Goal: Transaction & Acquisition: Obtain resource

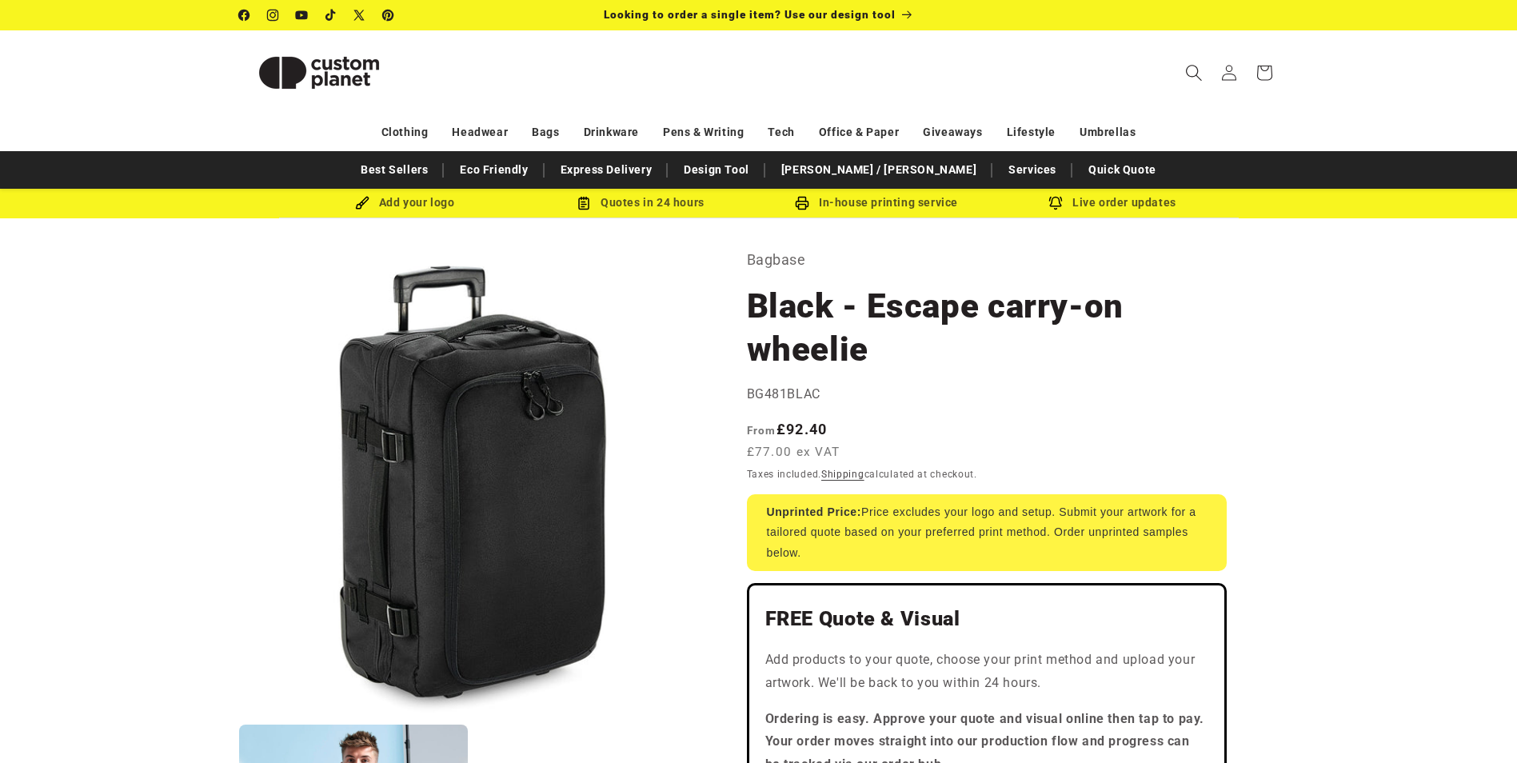
click at [1187, 78] on icon "Search" at bounding box center [1193, 72] width 17 height 17
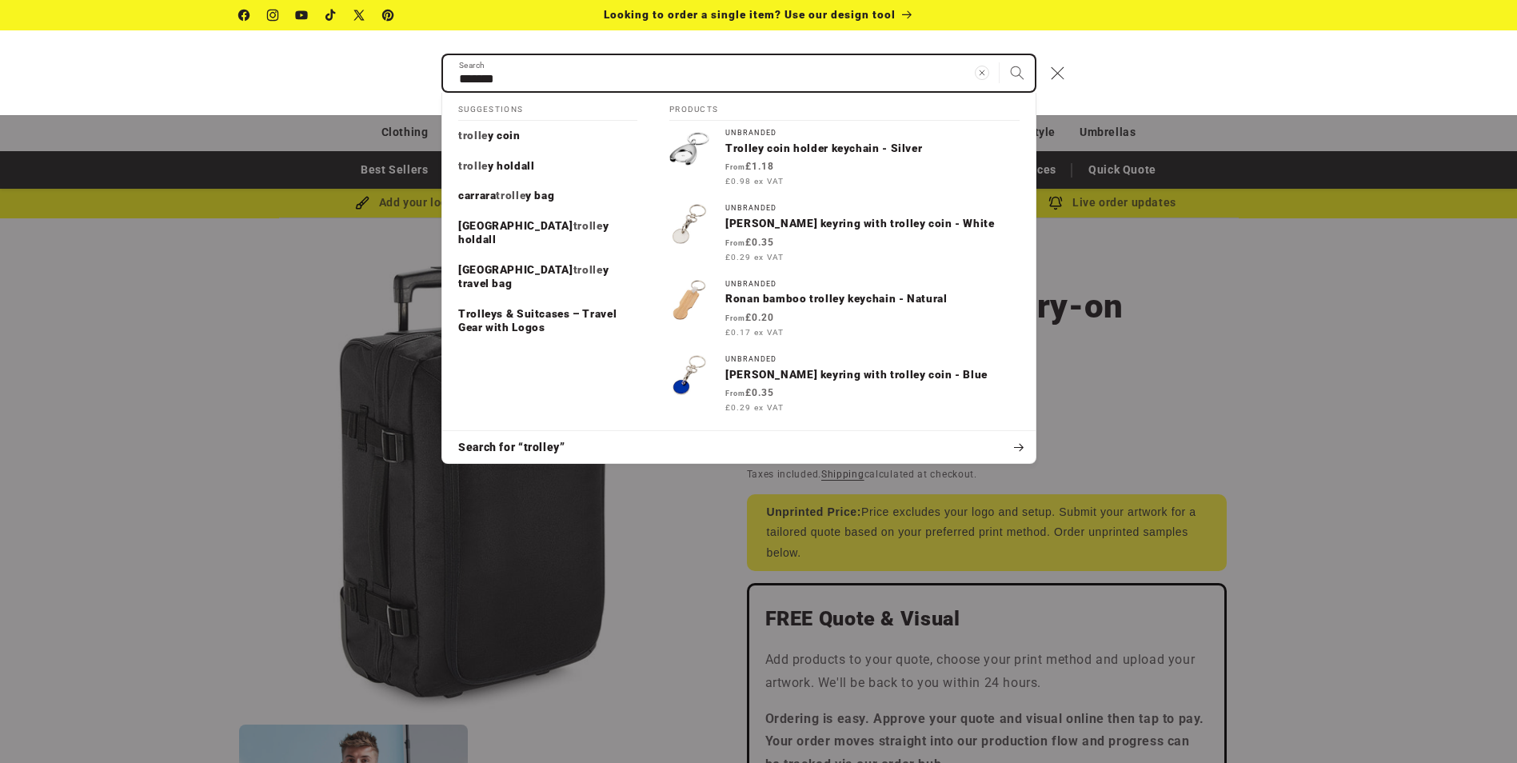
type input "*******"
click at [1000, 55] on button "Search" at bounding box center [1017, 72] width 35 height 35
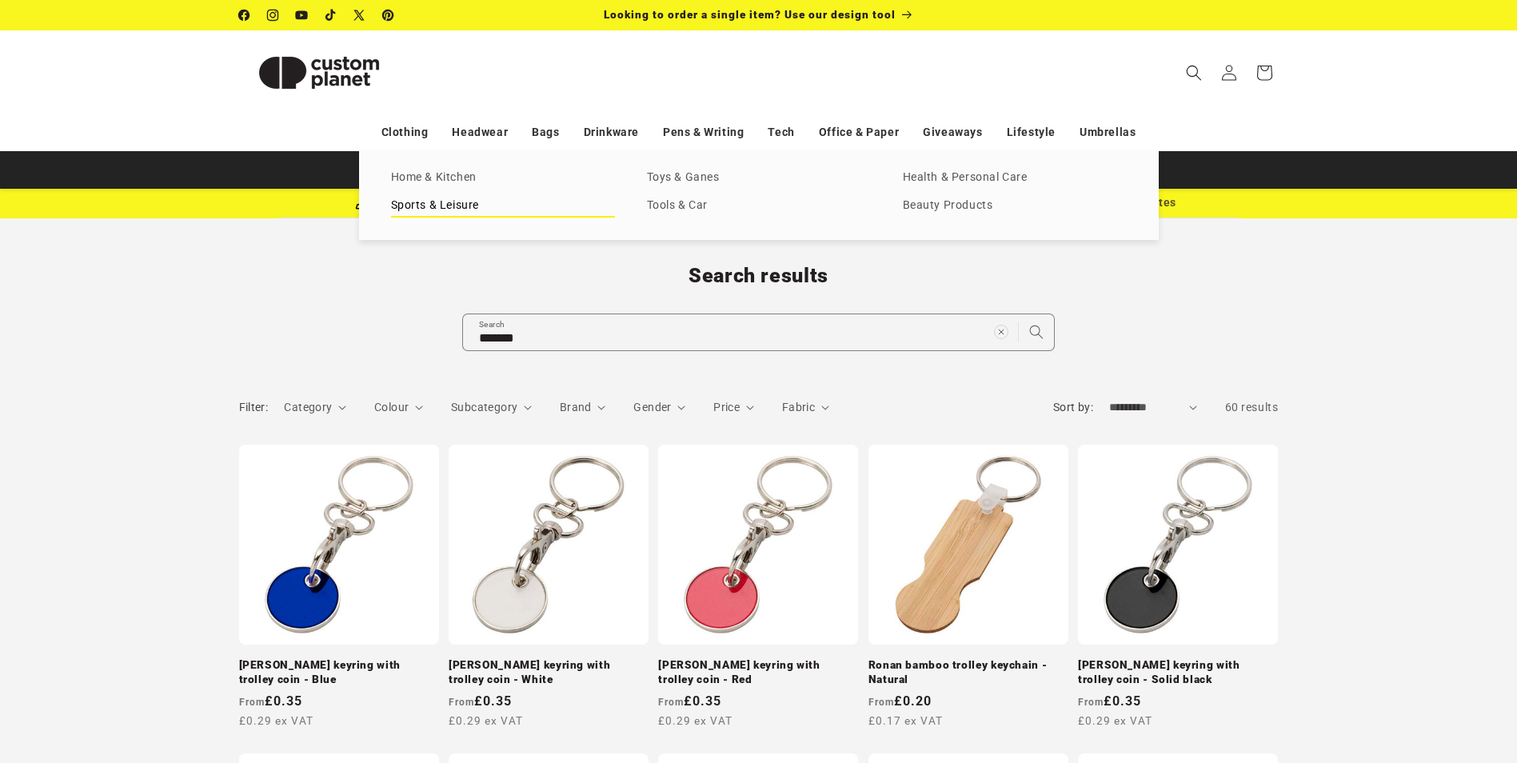
click at [441, 204] on link "Sports & Leisure" at bounding box center [503, 206] width 224 height 22
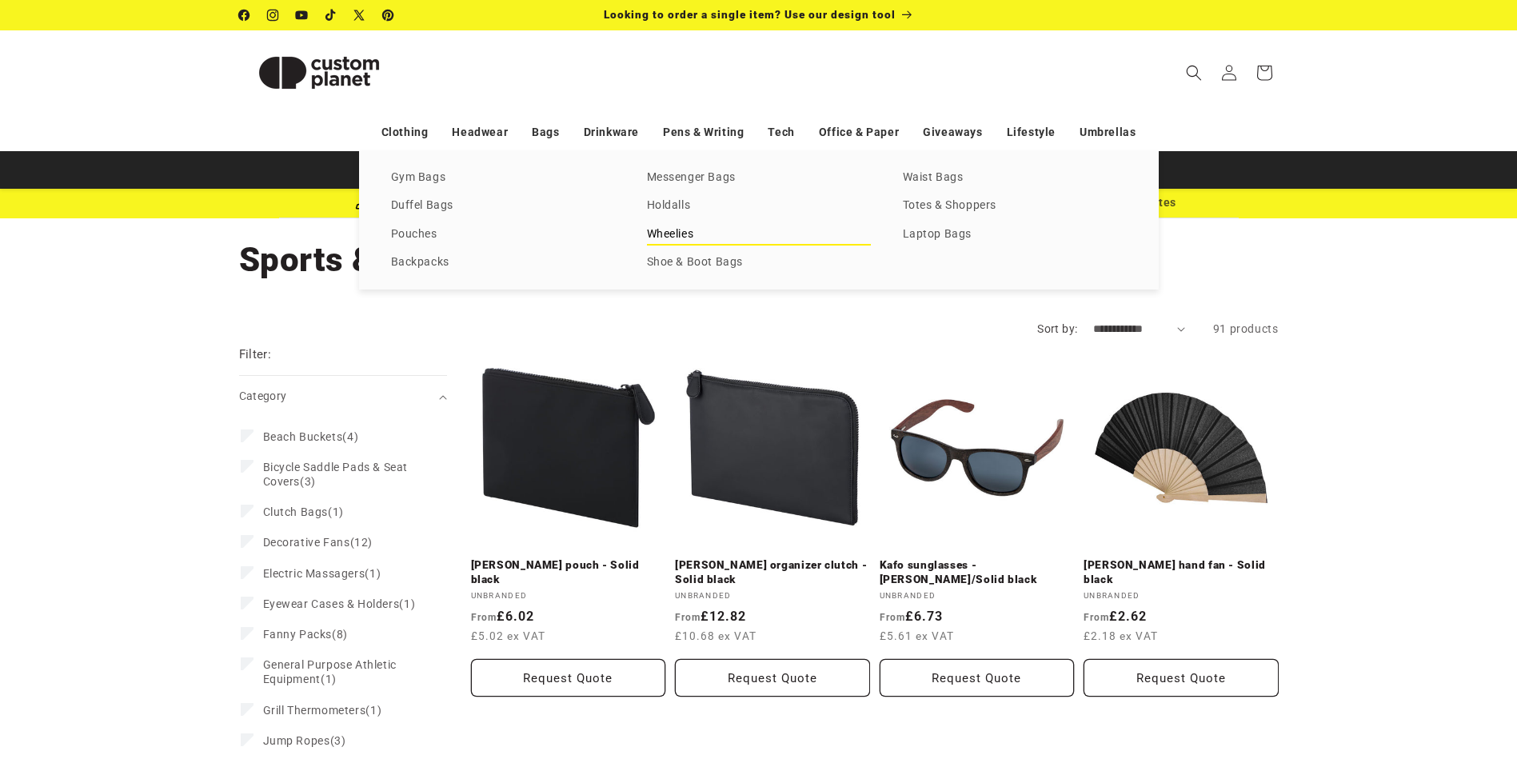
click at [686, 233] on link "Wheelies" at bounding box center [759, 235] width 224 height 22
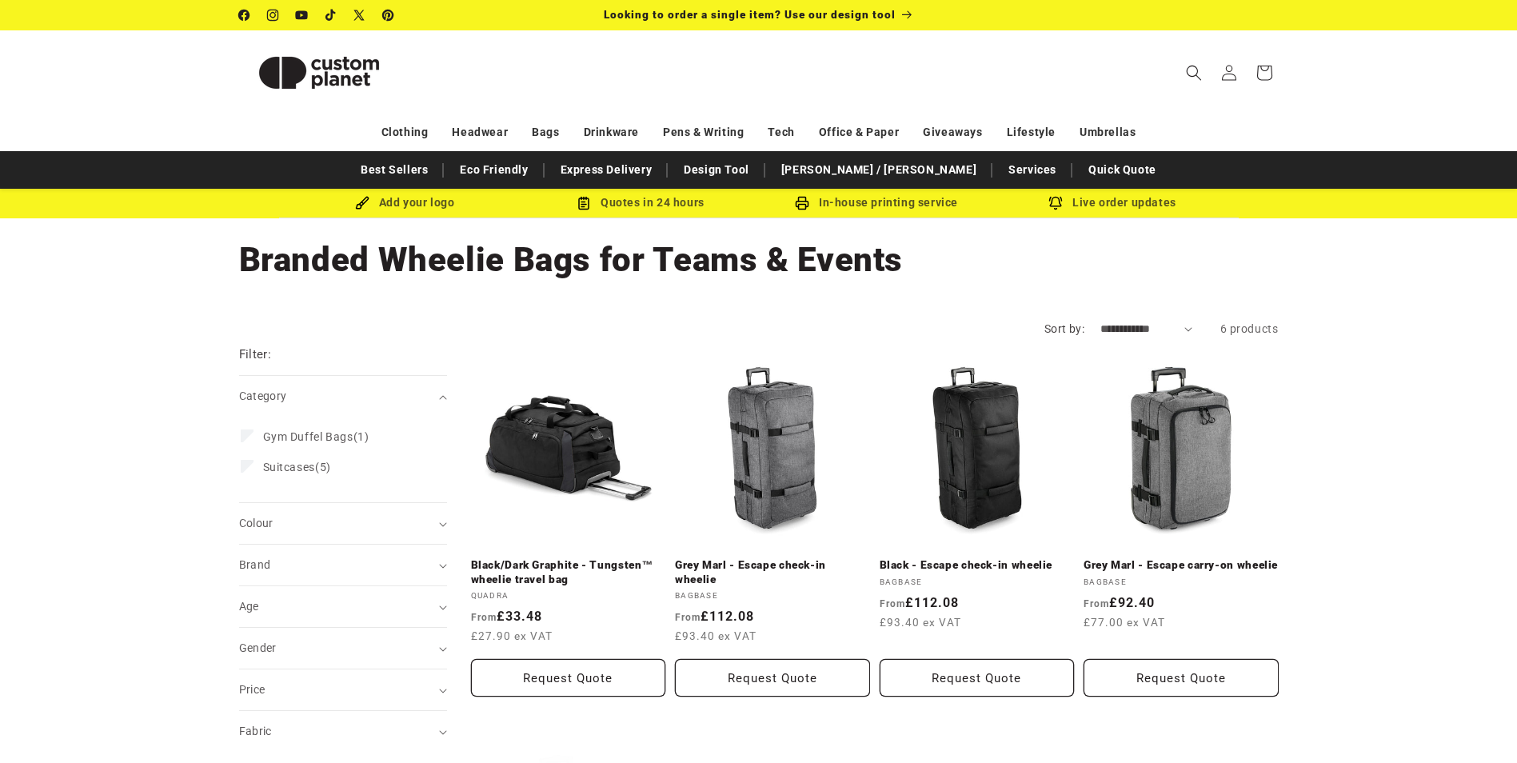
click at [1148, 333] on select "**********" at bounding box center [1146, 329] width 92 height 17
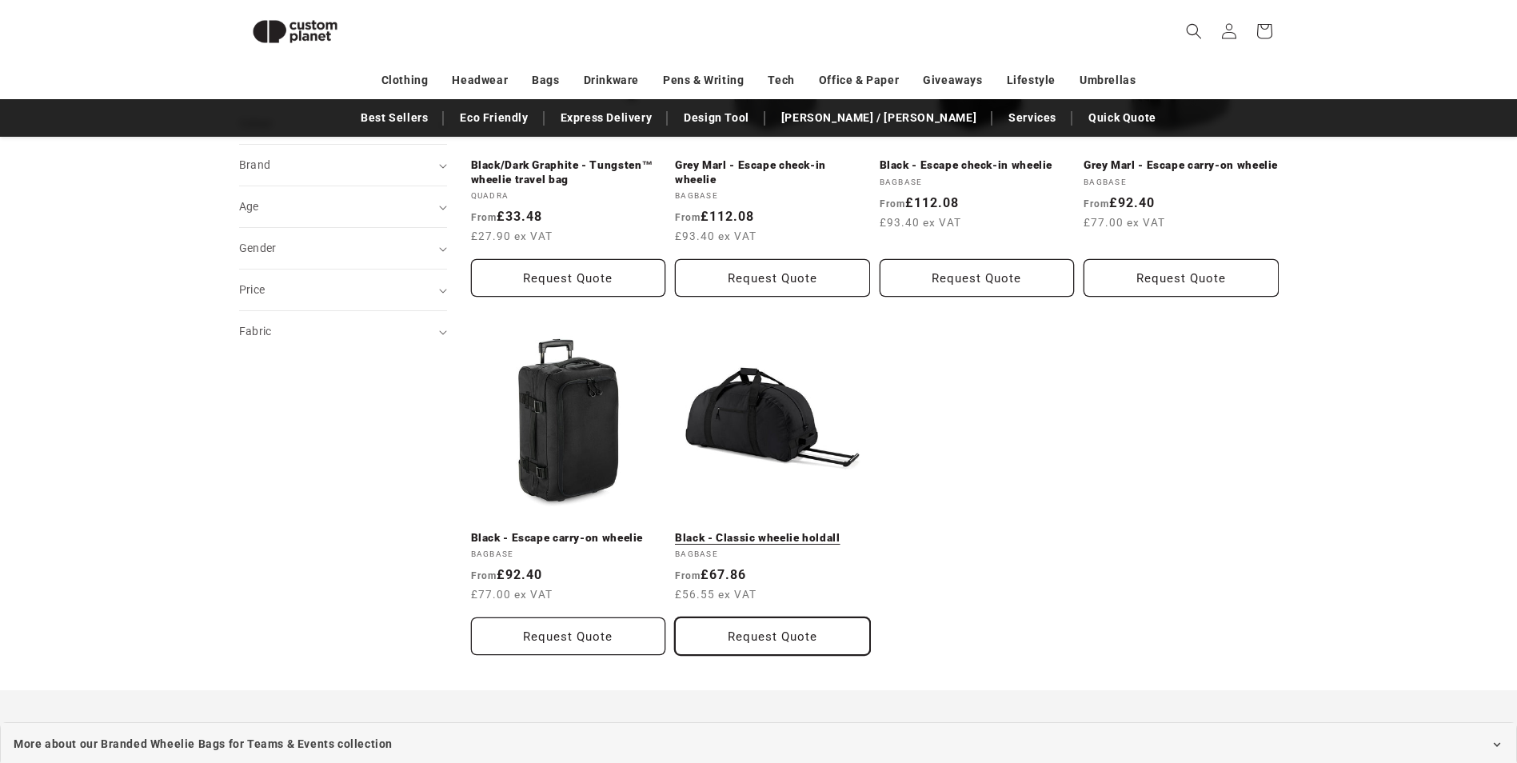
scroll to position [379, 0]
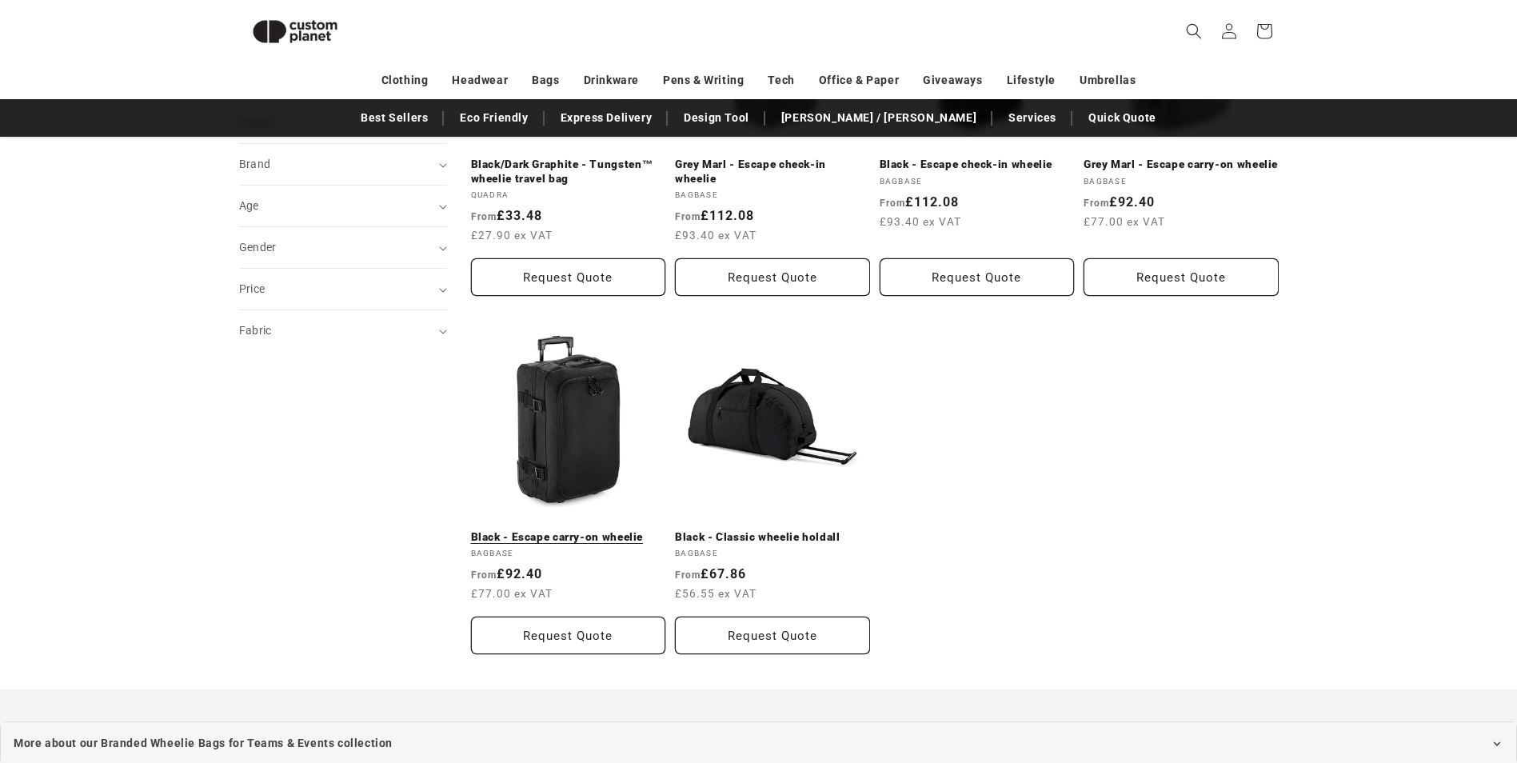
click at [563, 530] on link "Black - Escape carry-on wheelie" at bounding box center [568, 537] width 195 height 14
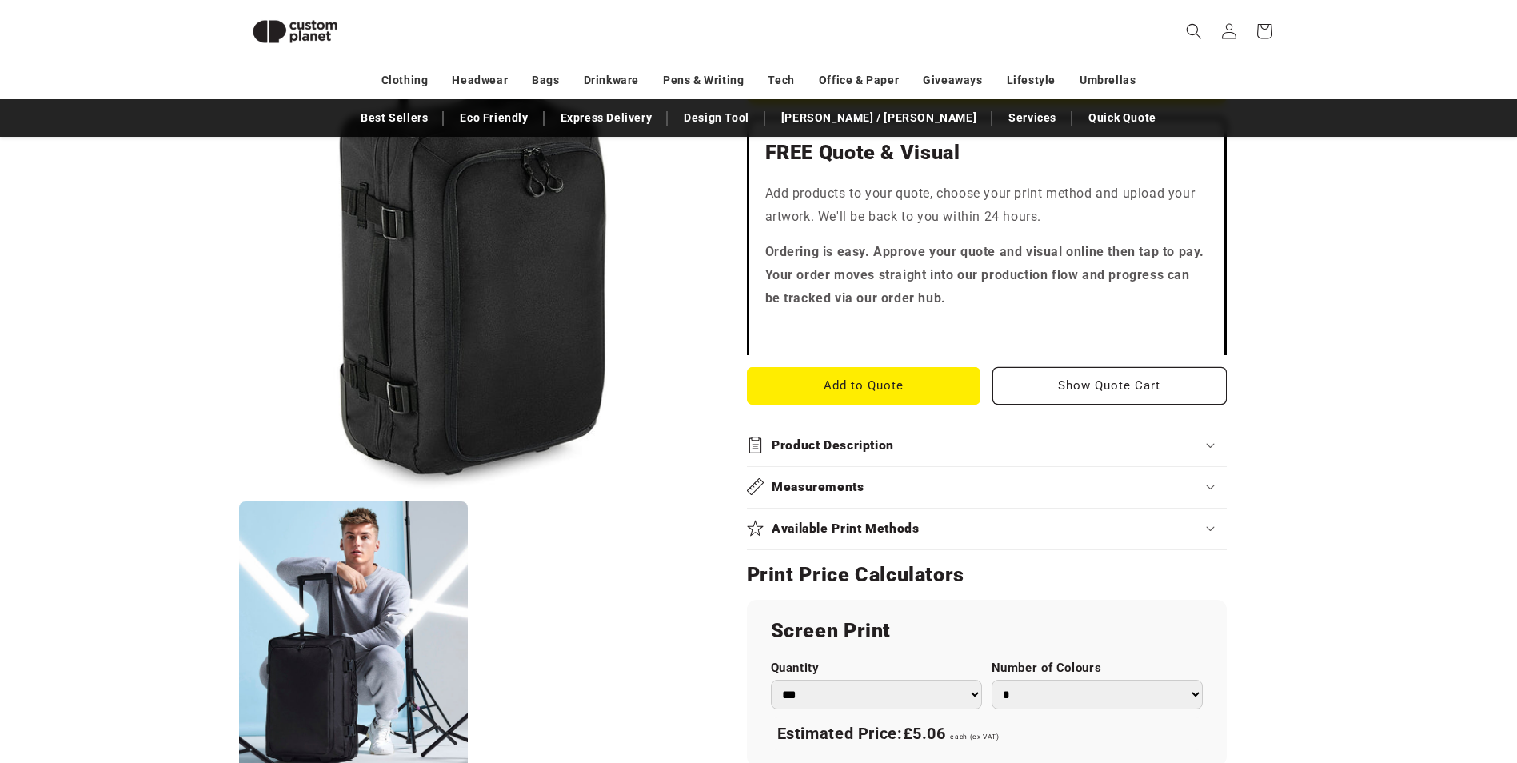
scroll to position [459, 0]
click at [918, 451] on summary "Product Description" at bounding box center [987, 443] width 480 height 41
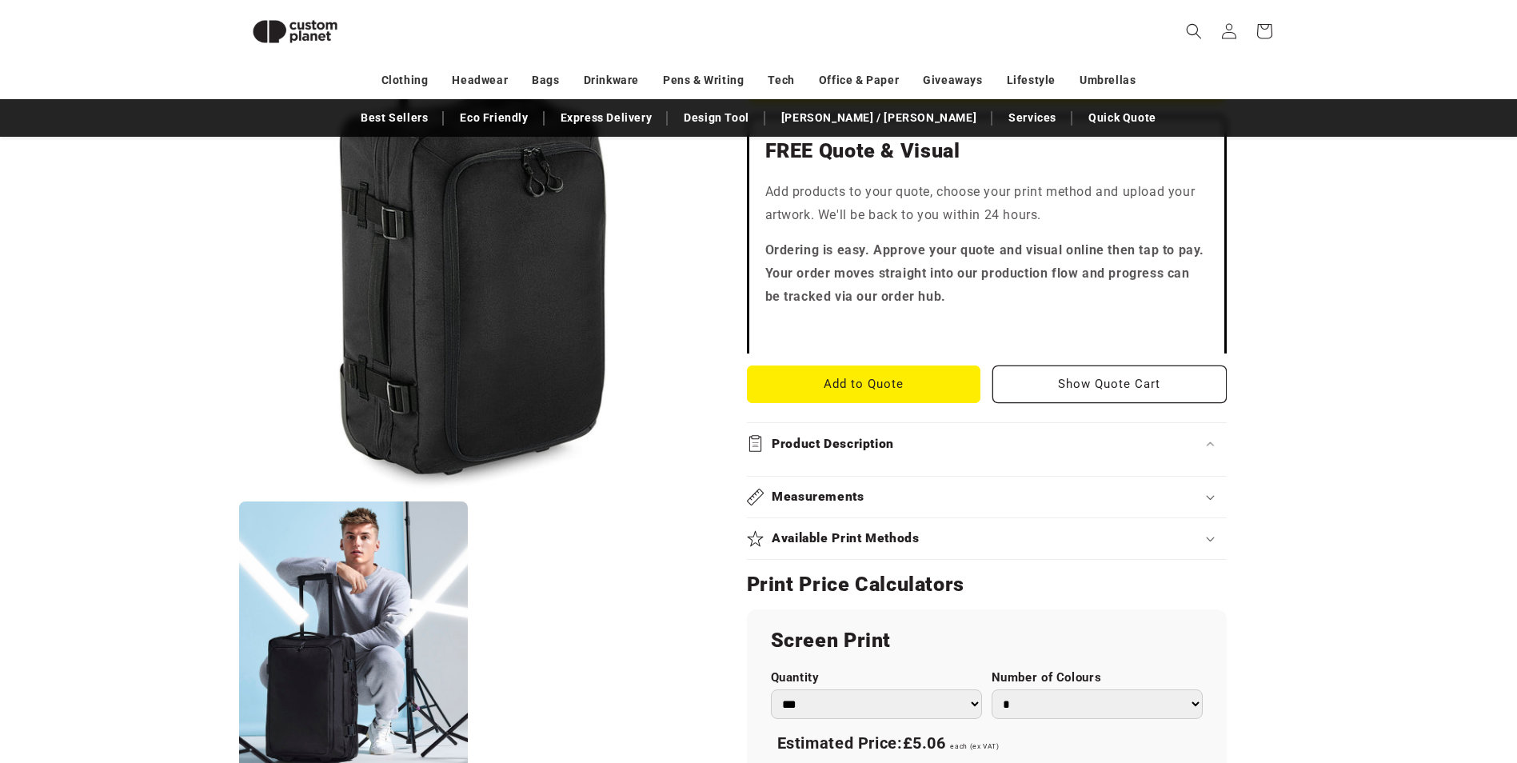
click at [902, 489] on div "Measurements" at bounding box center [987, 497] width 480 height 17
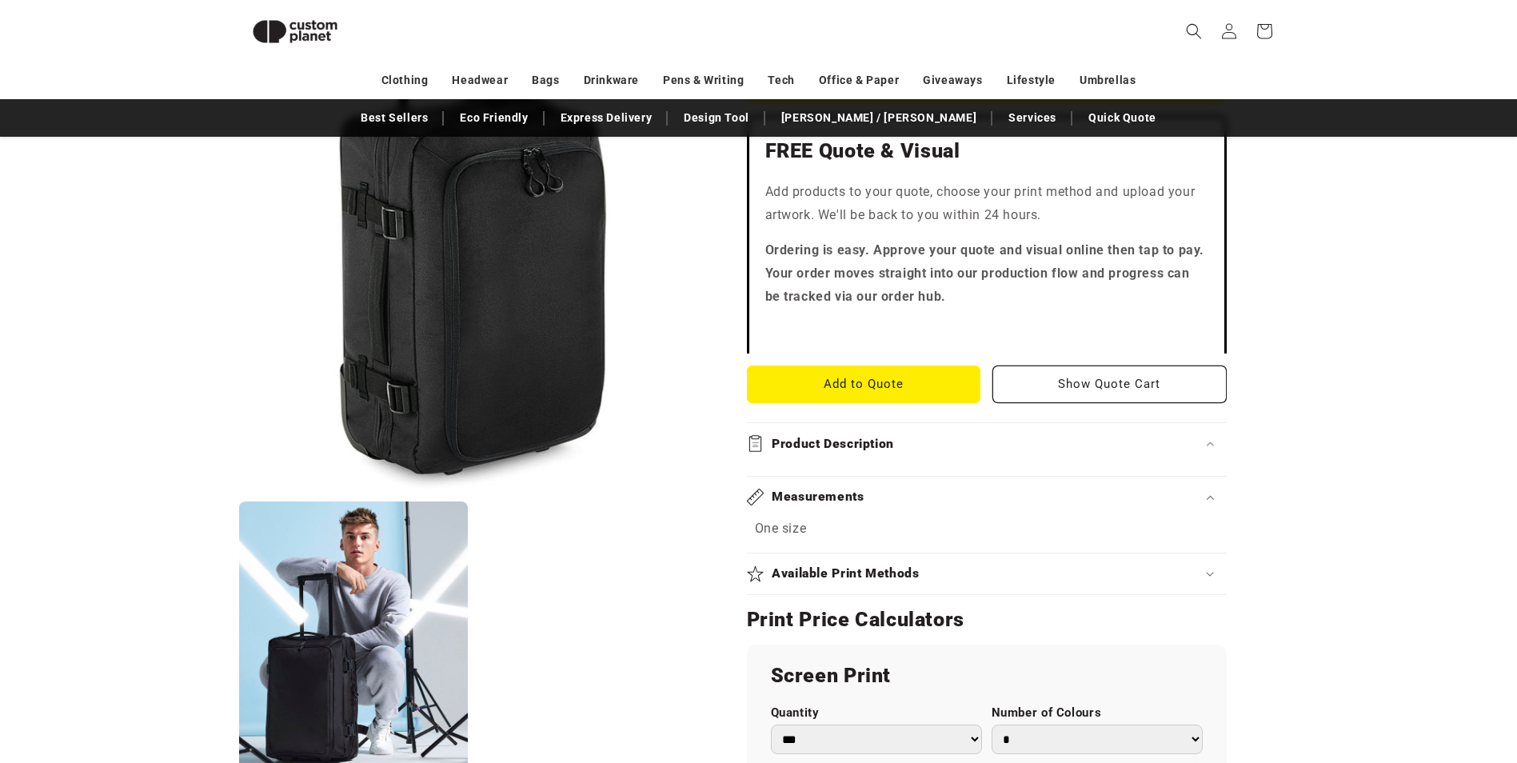
click at [919, 561] on summary "Available Print Methods" at bounding box center [987, 573] width 480 height 41
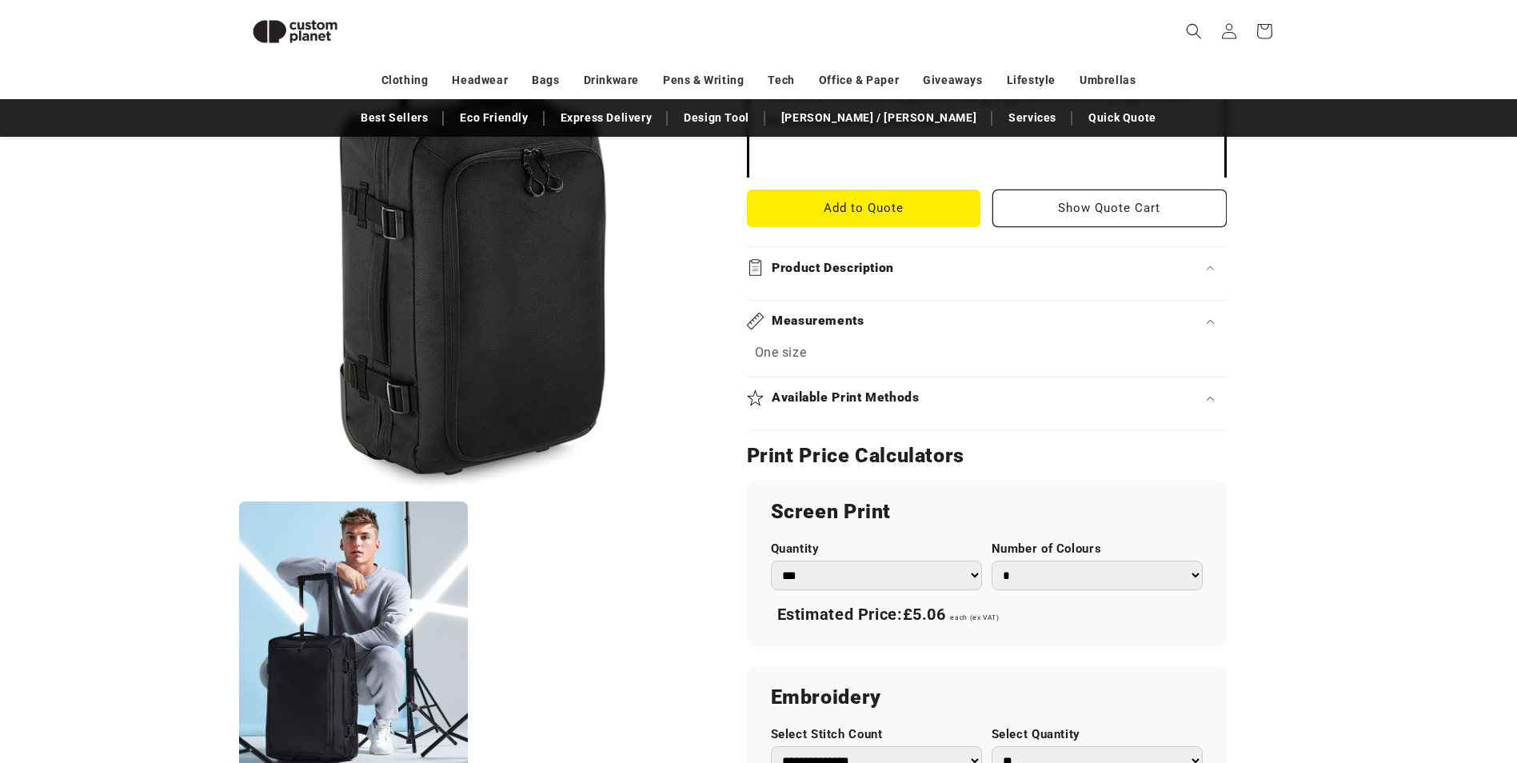
scroll to position [699, 0]
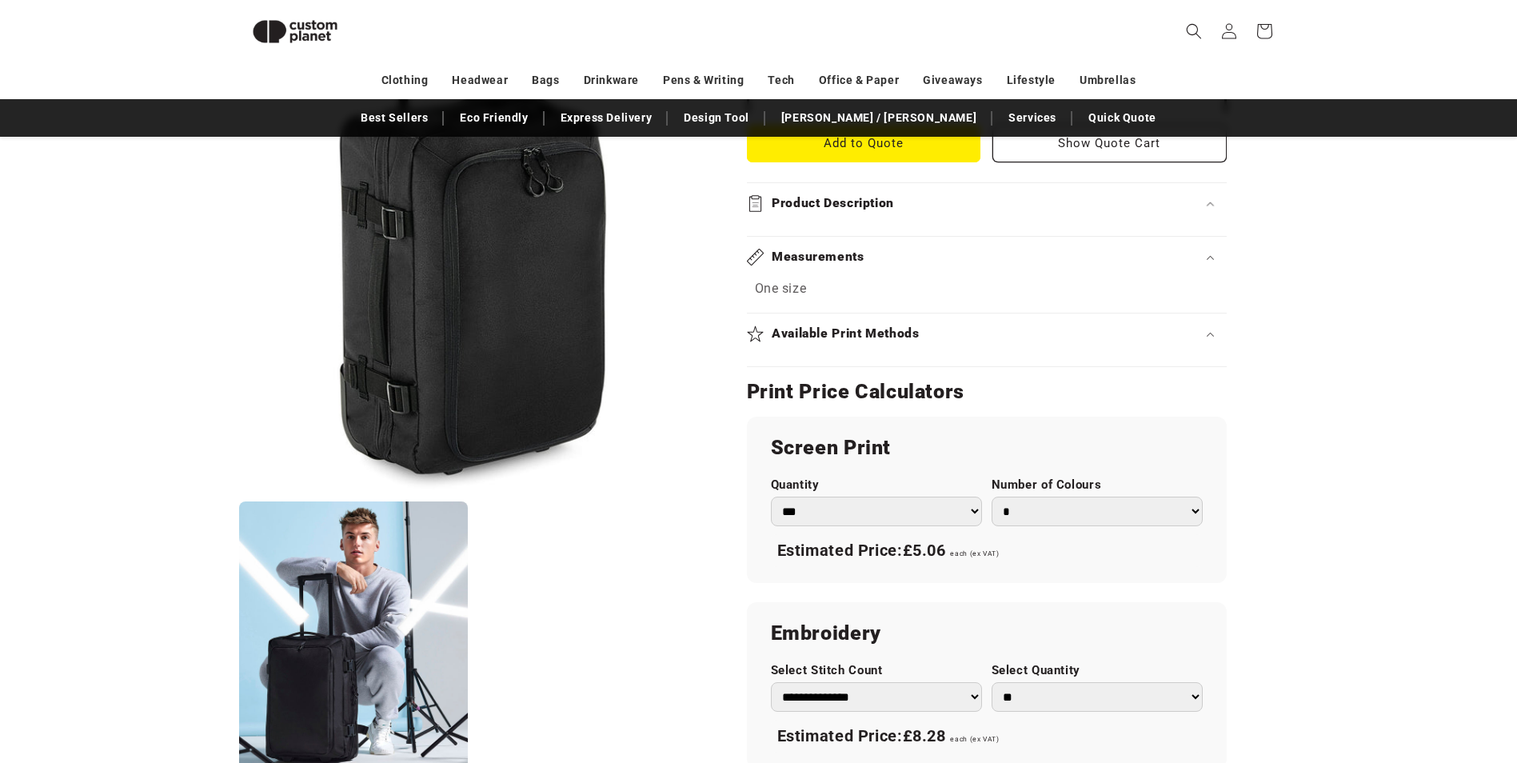
click at [922, 513] on select "*** *** *** **** **** **** ***** *****" at bounding box center [876, 512] width 211 height 30
click at [771, 497] on select "*** *** *** **** **** **** ***** *****" at bounding box center [876, 512] width 211 height 30
click at [1037, 501] on select "* * * * * * *" at bounding box center [1097, 512] width 211 height 30
click at [922, 465] on div "Screen Print Quantity *** *** *** **** **** **** ***** ***** Number of Colours …" at bounding box center [987, 500] width 480 height 166
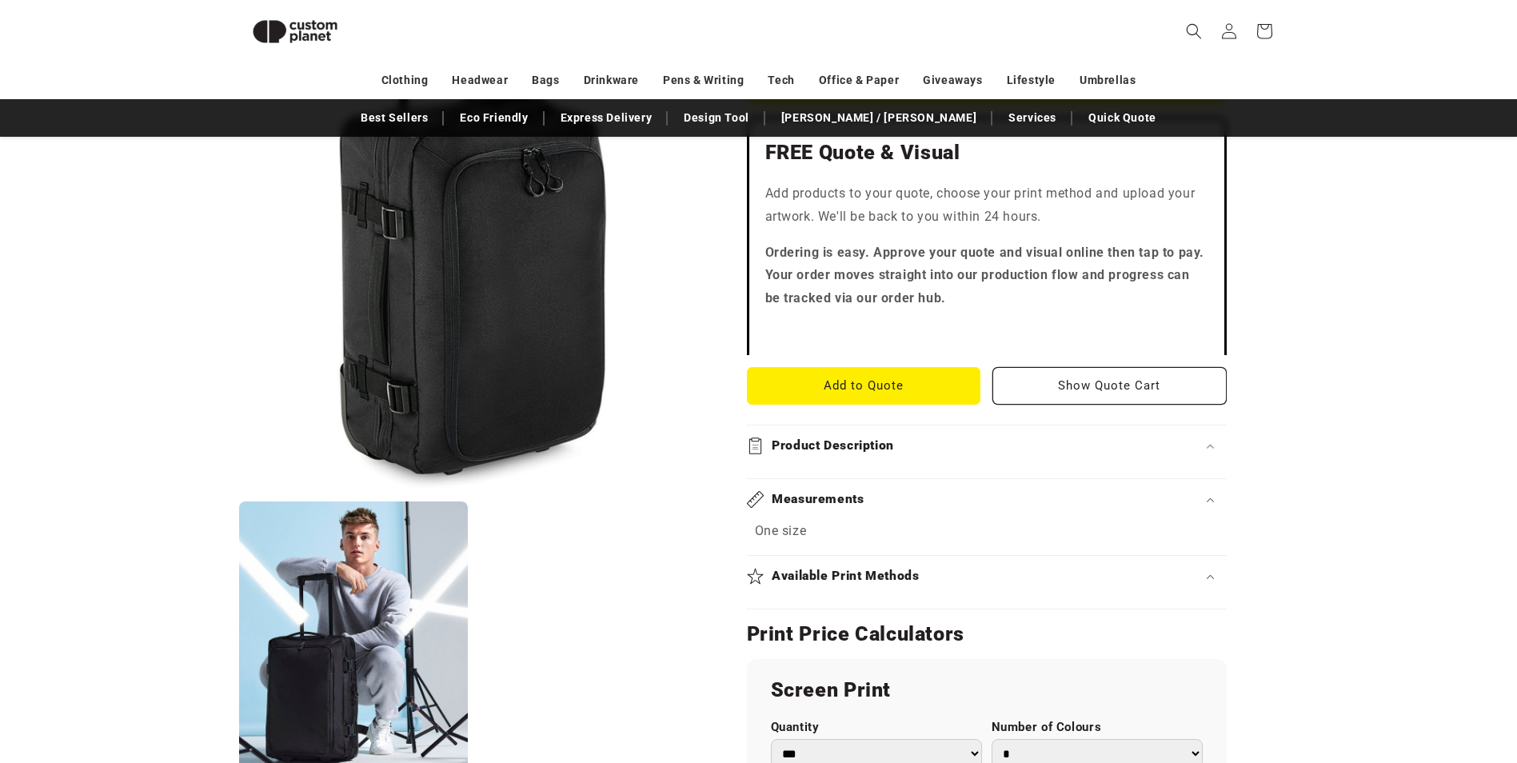
scroll to position [458, 0]
click at [941, 582] on div "Available Print Methods" at bounding box center [987, 574] width 480 height 17
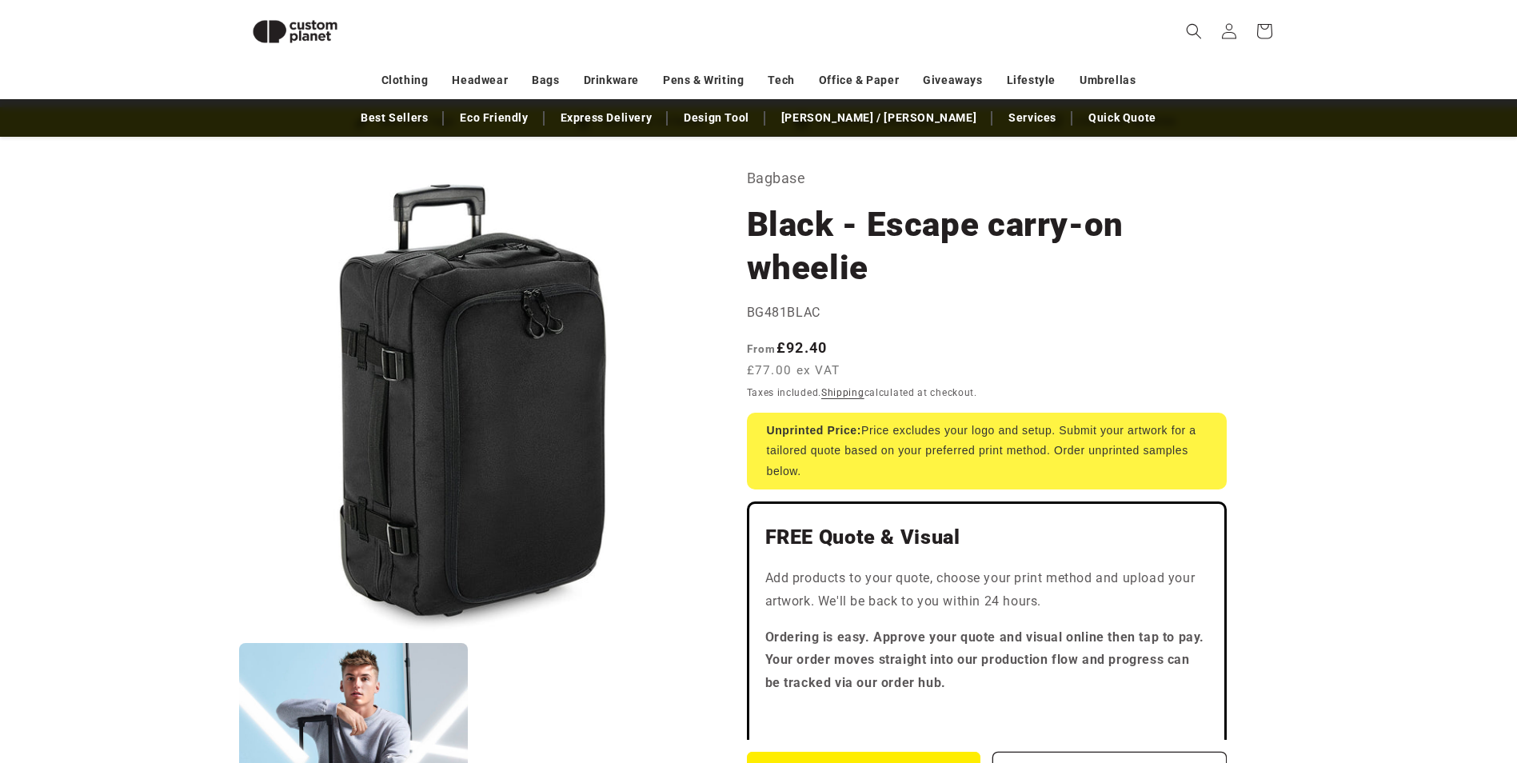
scroll to position [58, 0]
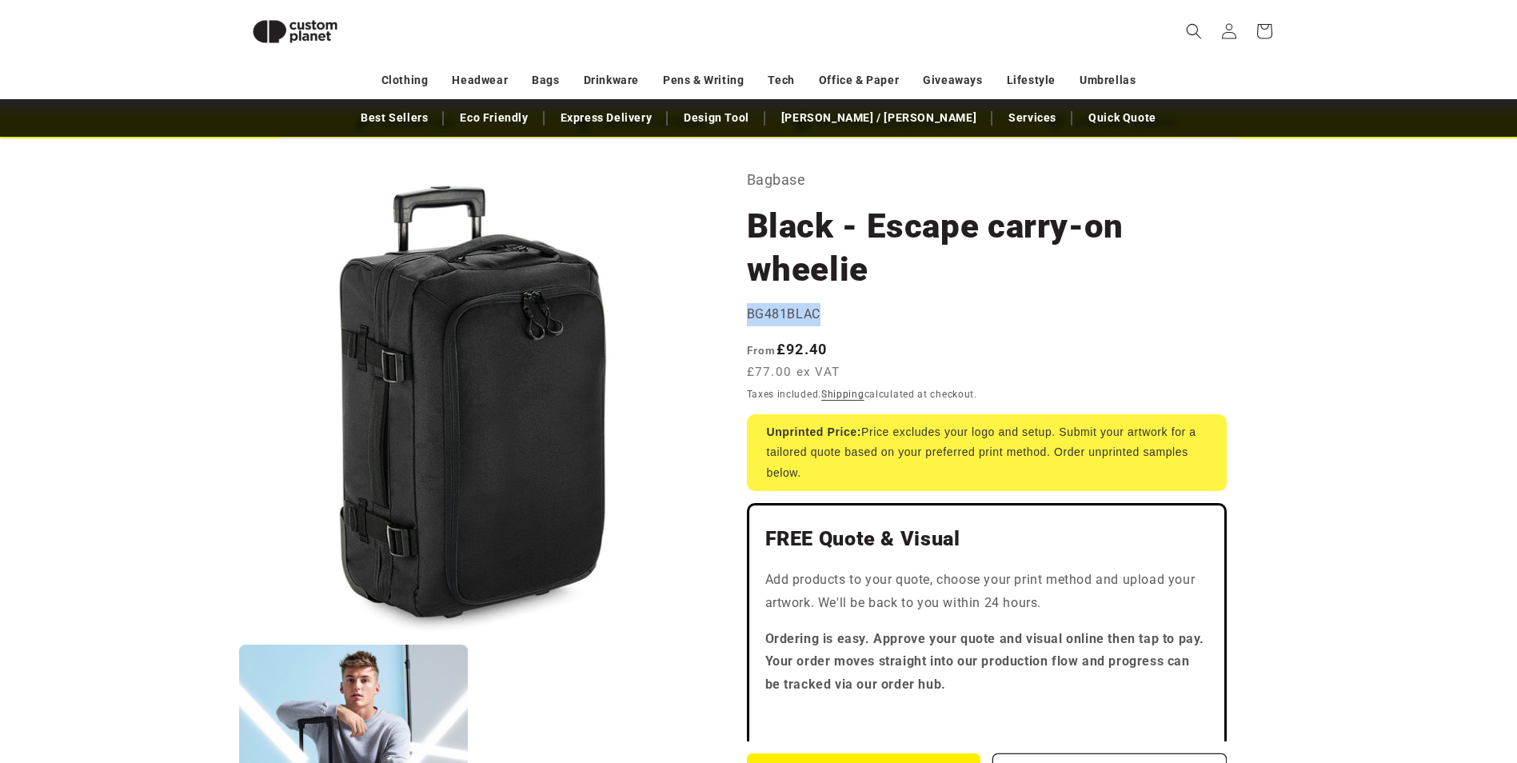
drag, startPoint x: 823, startPoint y: 316, endPoint x: 746, endPoint y: 306, distance: 77.4
copy span "BG481BLAC"
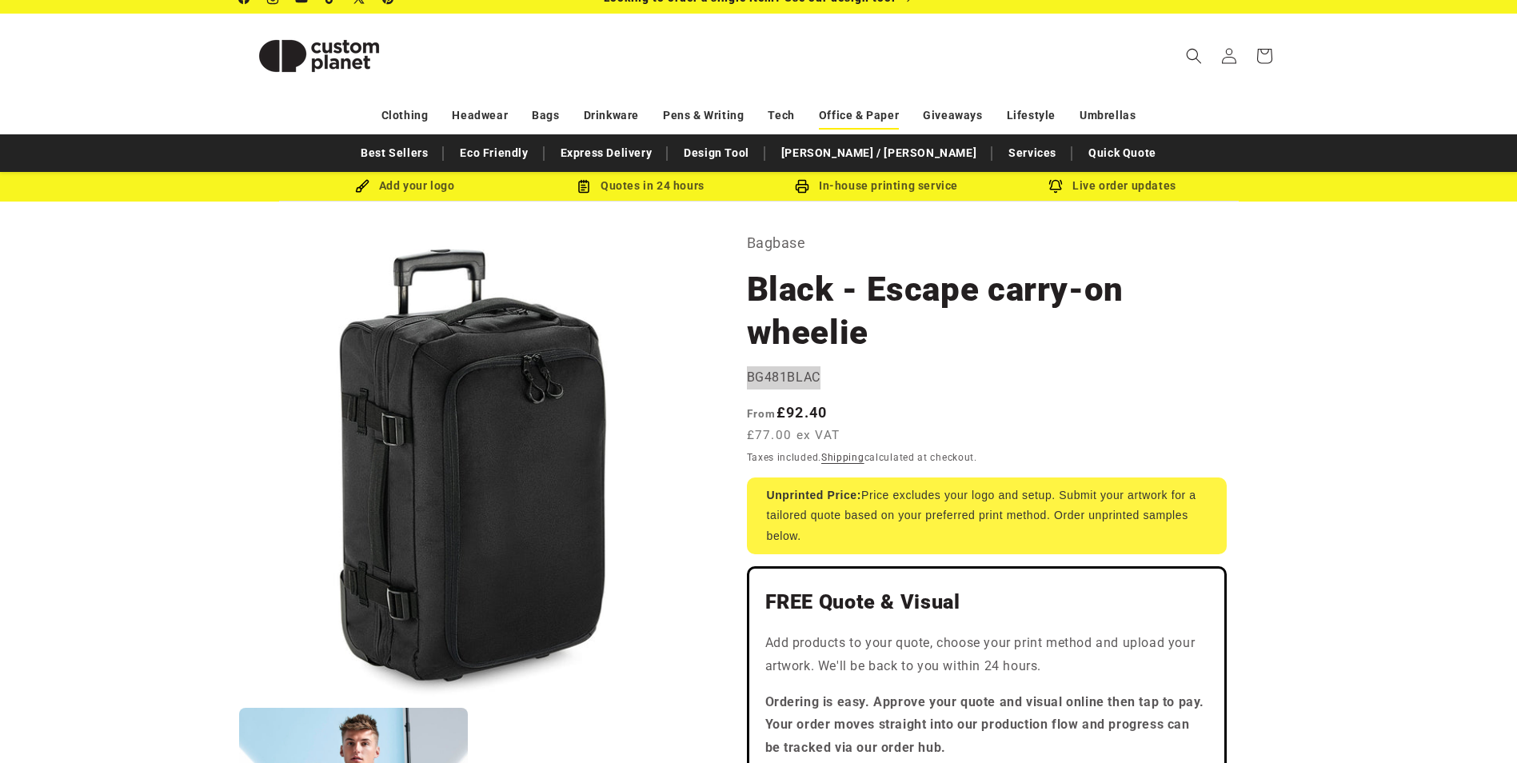
scroll to position [0, 0]
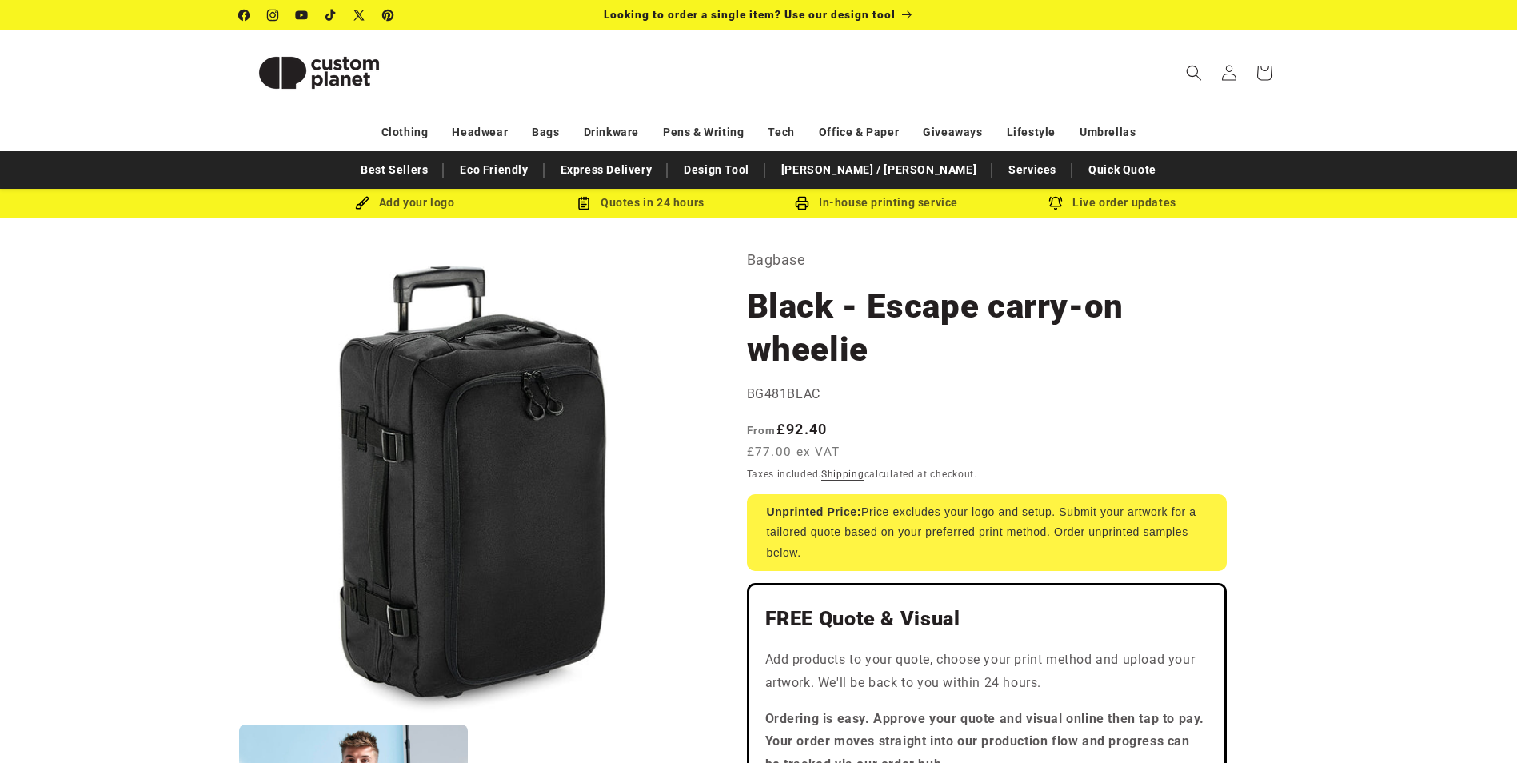
click at [952, 361] on h1 "Black - Escape carry-on wheelie" at bounding box center [987, 328] width 480 height 86
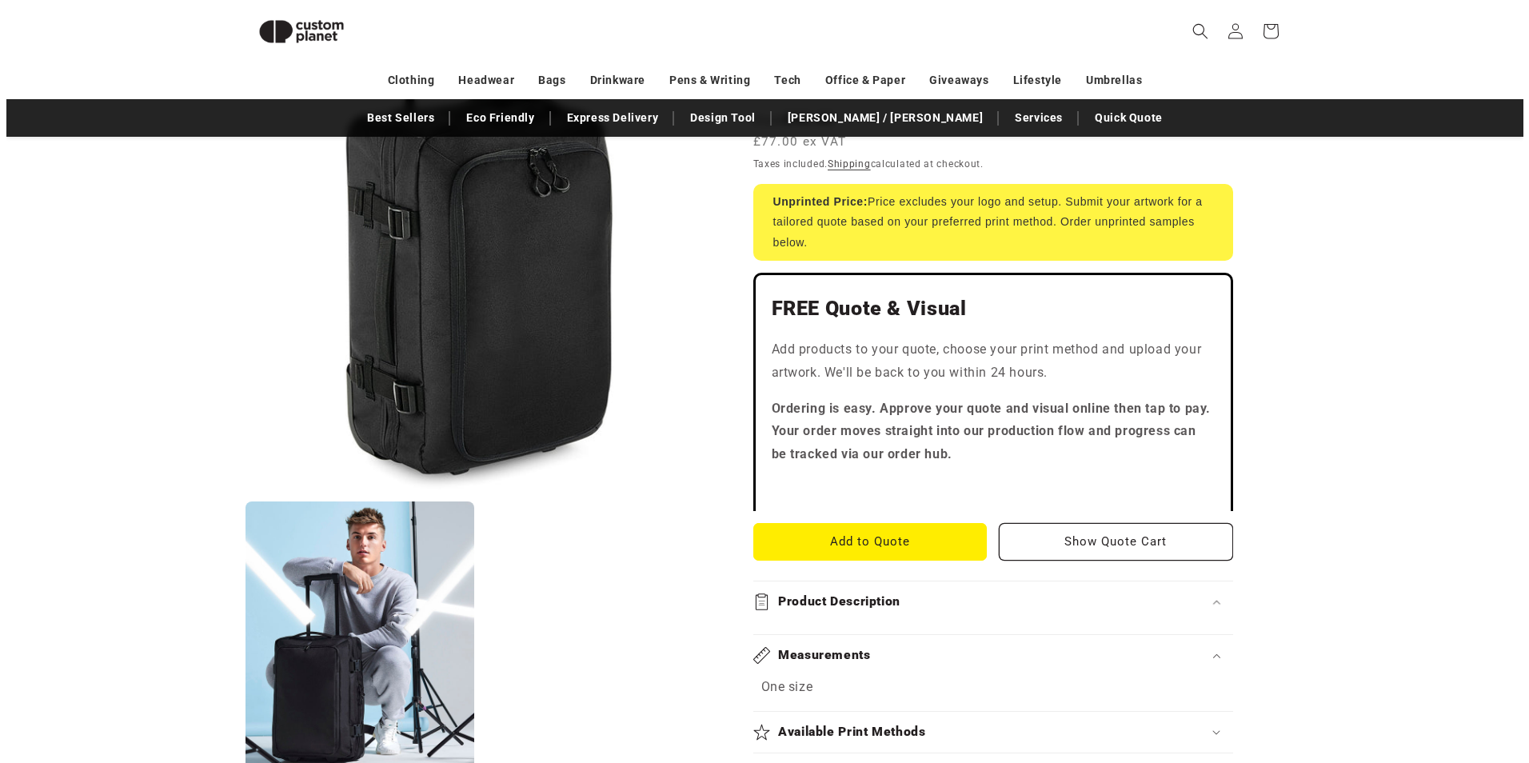
scroll to position [298, 0]
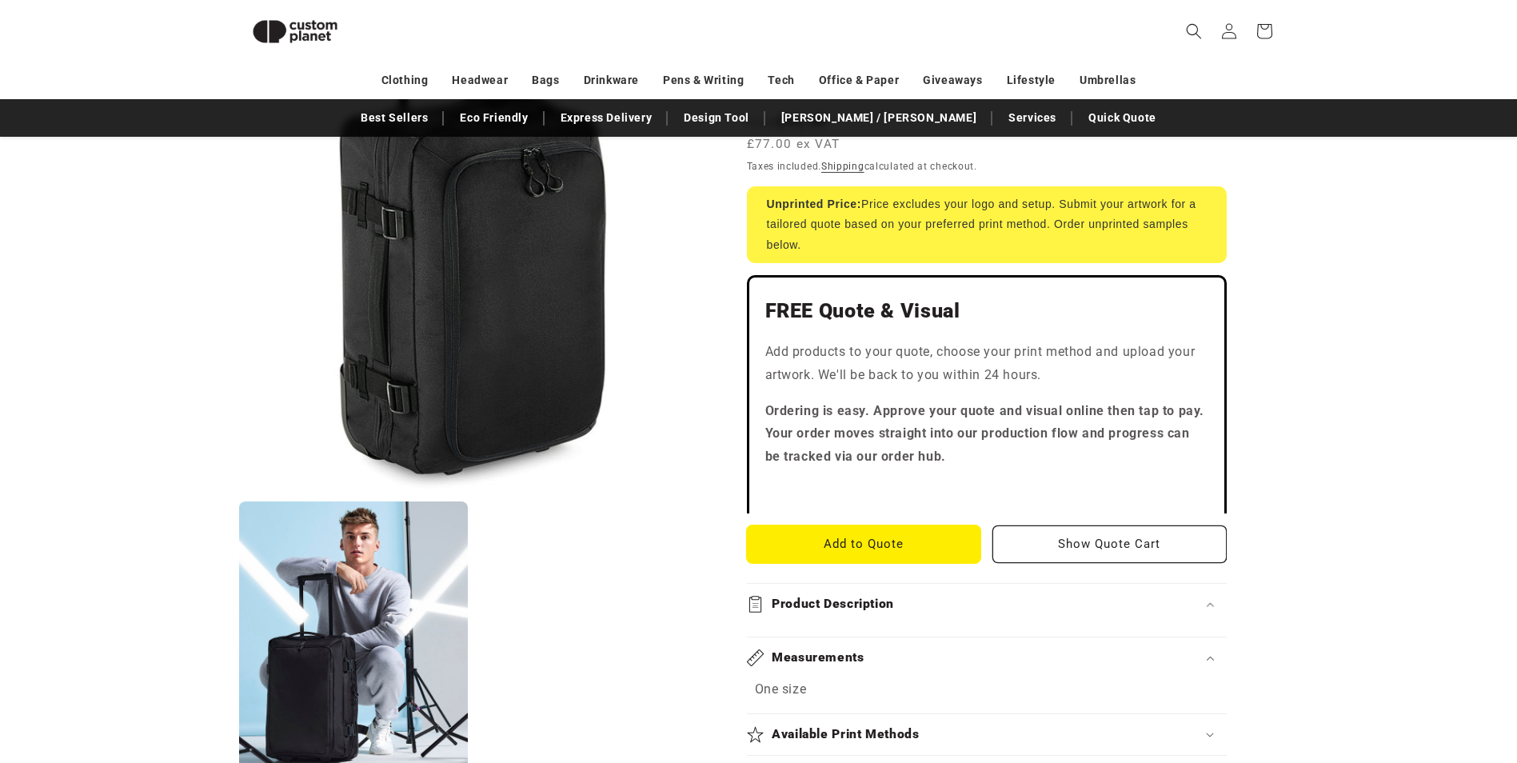
click at [939, 528] on button "Add to Quote" at bounding box center [864, 544] width 234 height 38
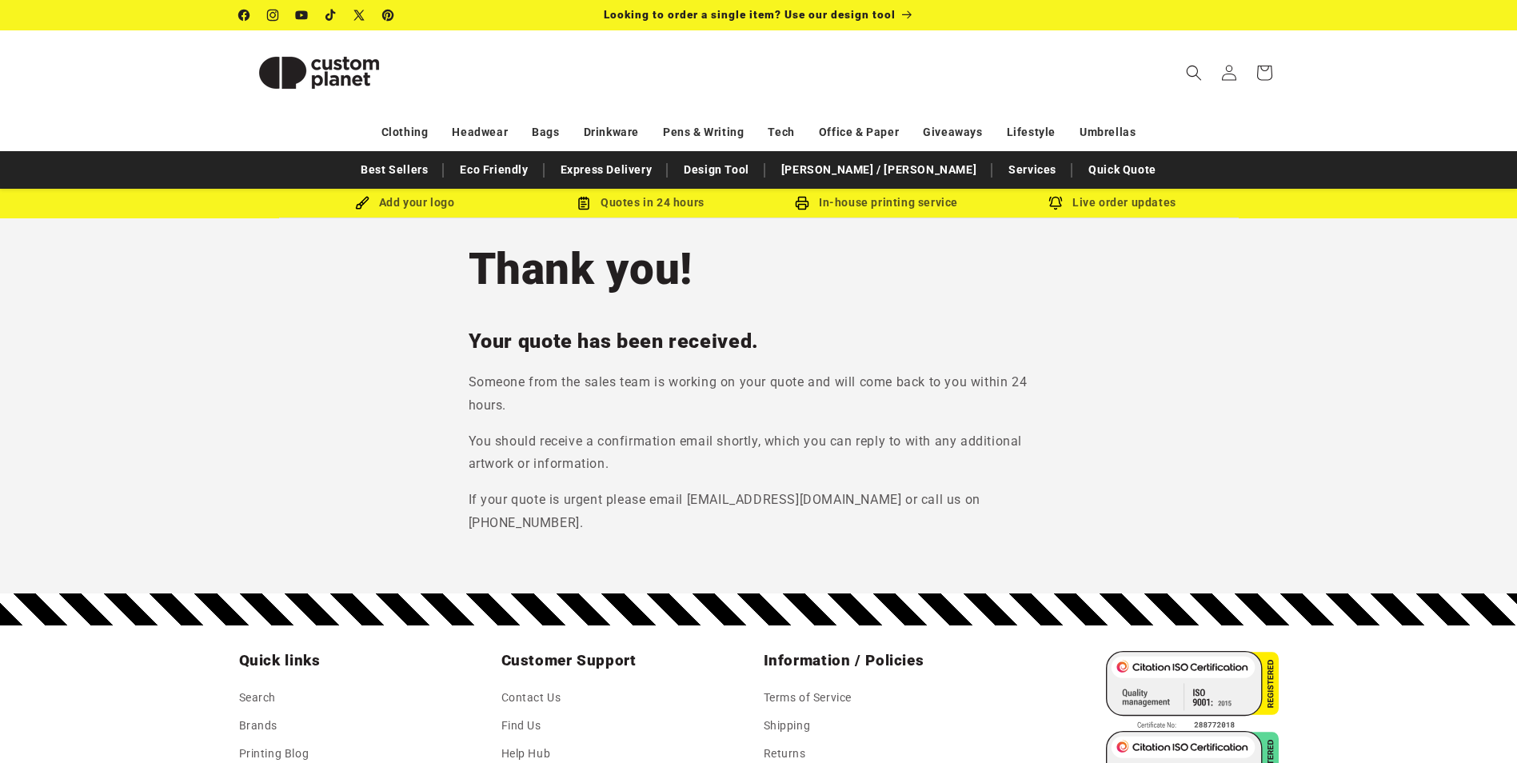
click at [893, 282] on h1 "Thank you!" at bounding box center [759, 269] width 581 height 56
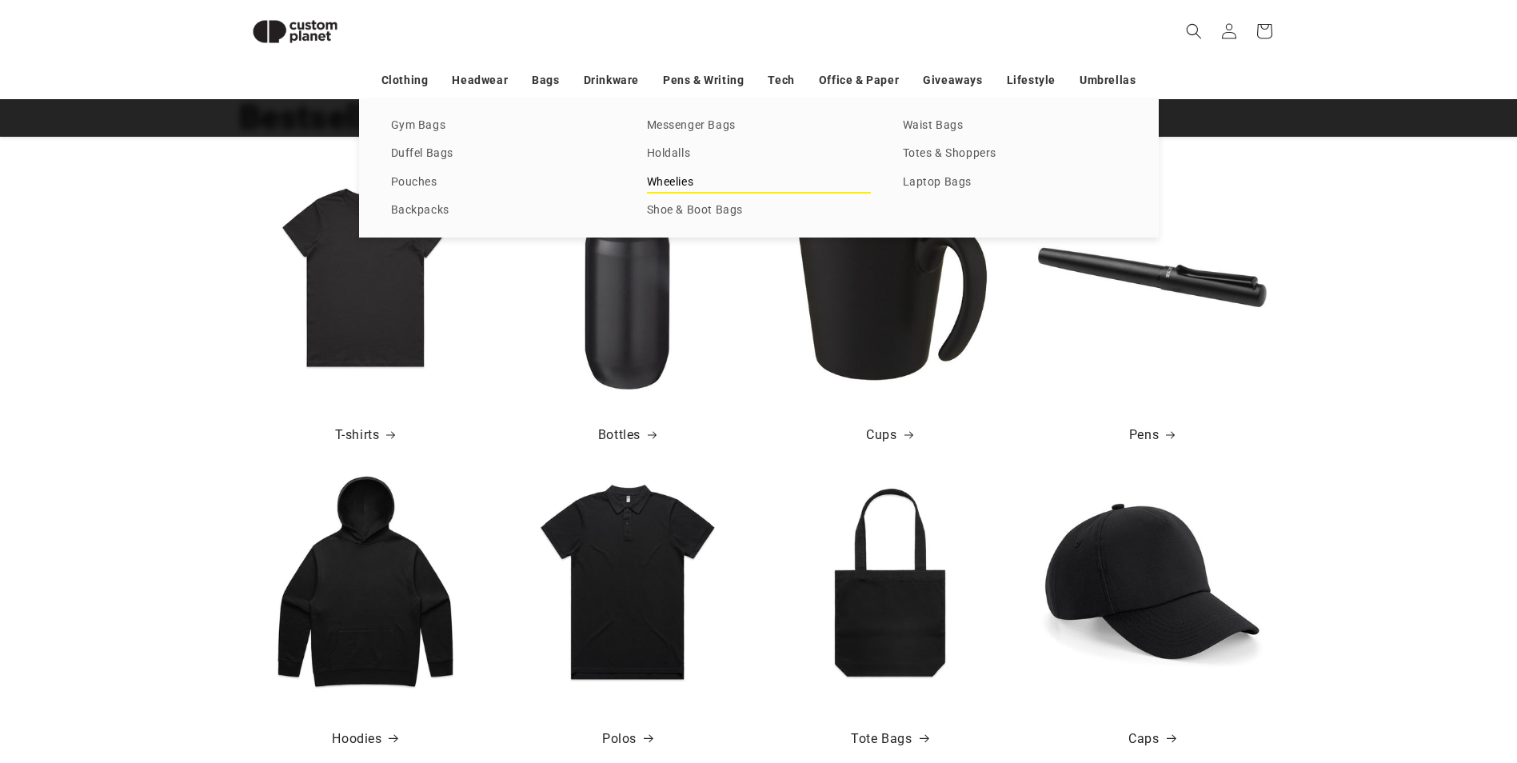
click at [672, 181] on link "Wheelies" at bounding box center [759, 183] width 224 height 22
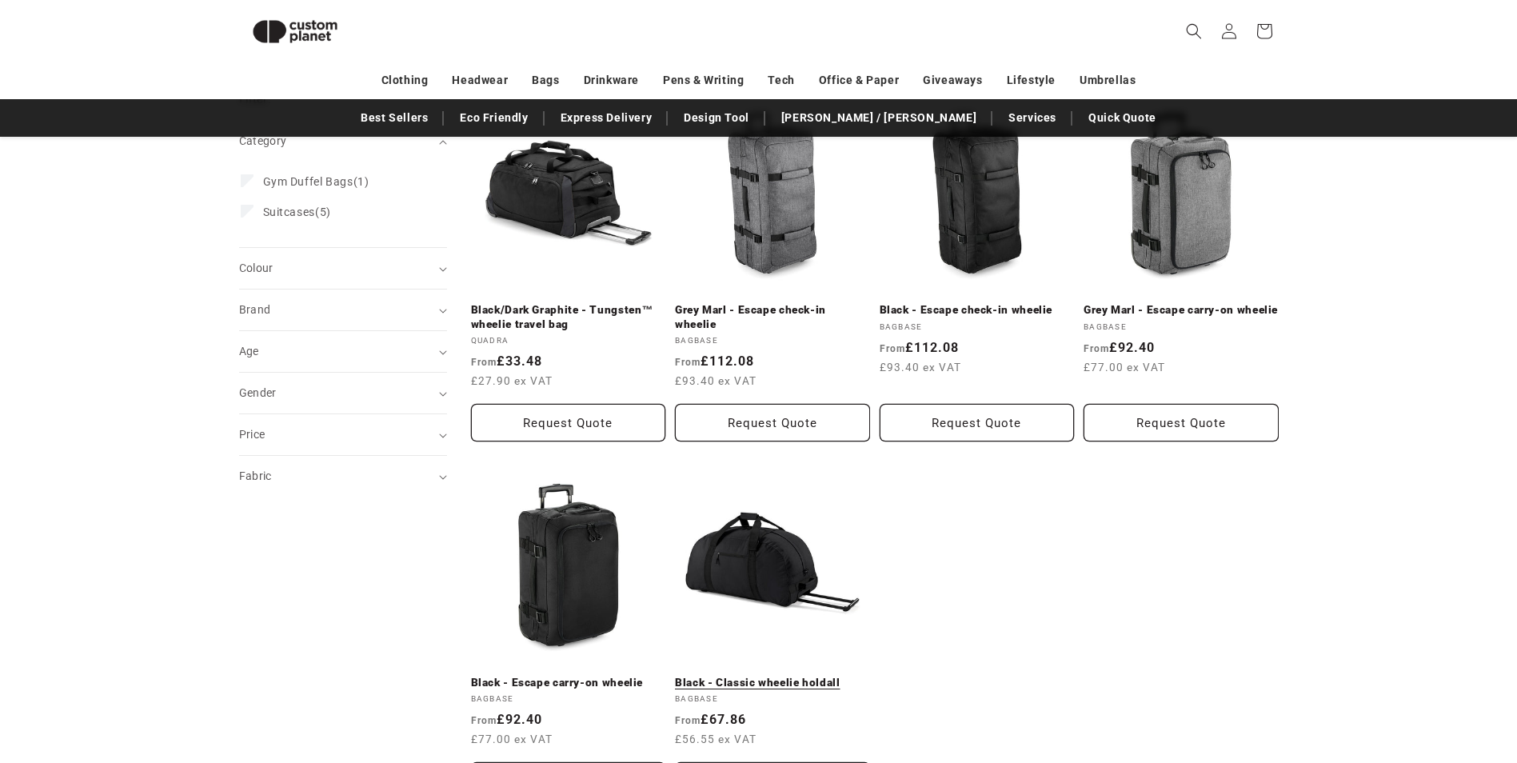
scroll to position [219, 0]
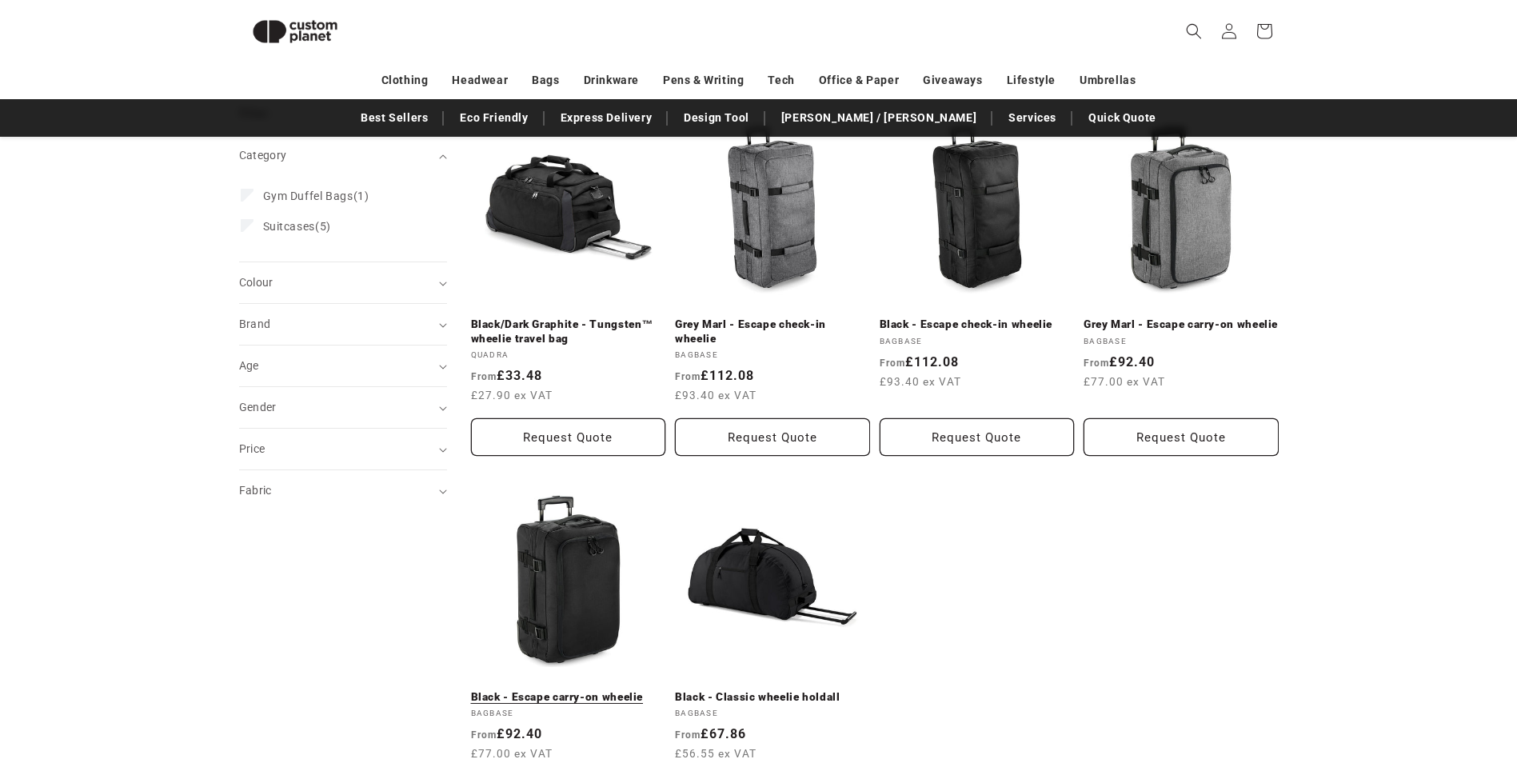
click at [617, 690] on link "Black - Escape carry-on wheelie" at bounding box center [568, 697] width 195 height 14
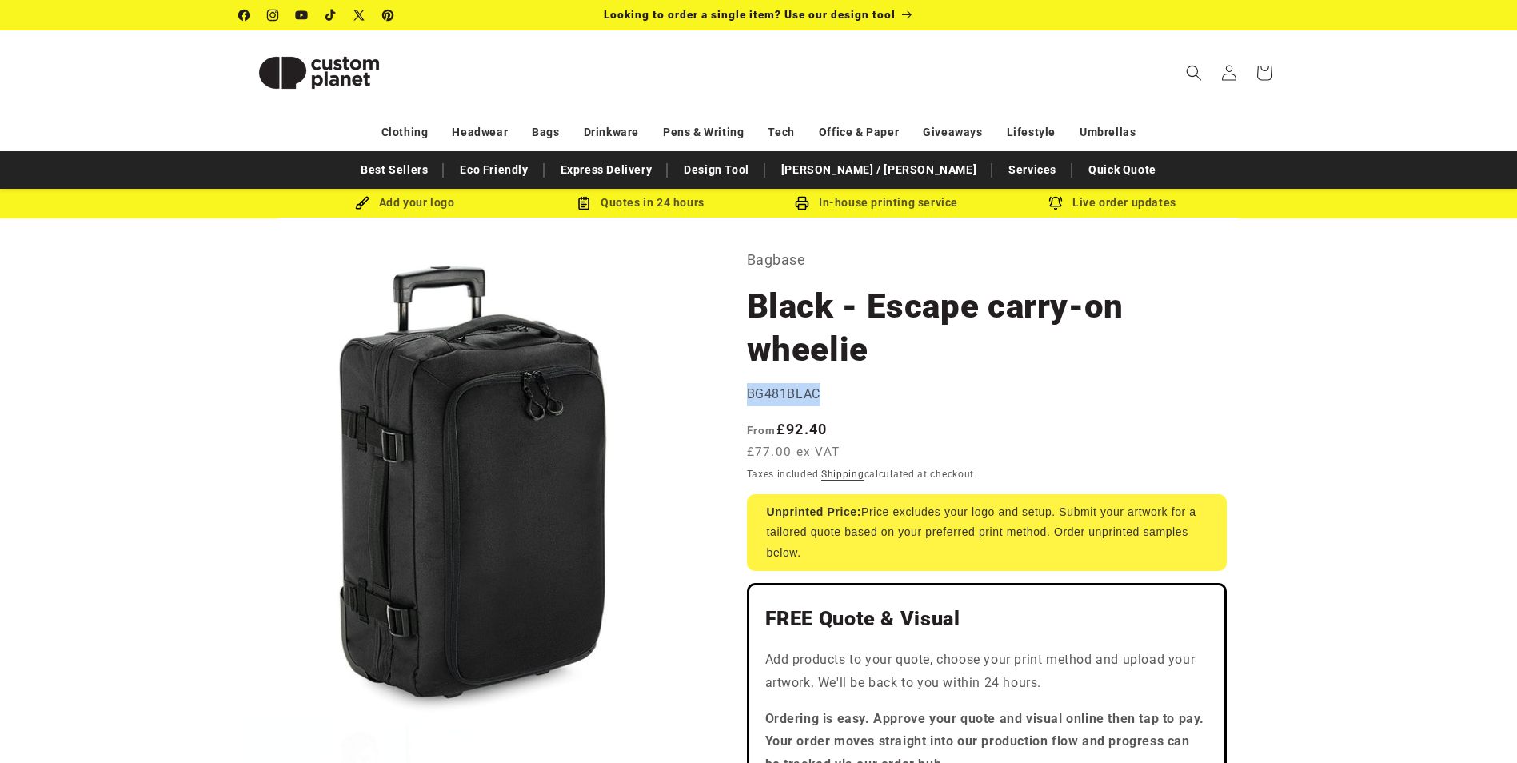
drag, startPoint x: 822, startPoint y: 402, endPoint x: 714, endPoint y: 397, distance: 108.1
copy span "BG481BLAC"
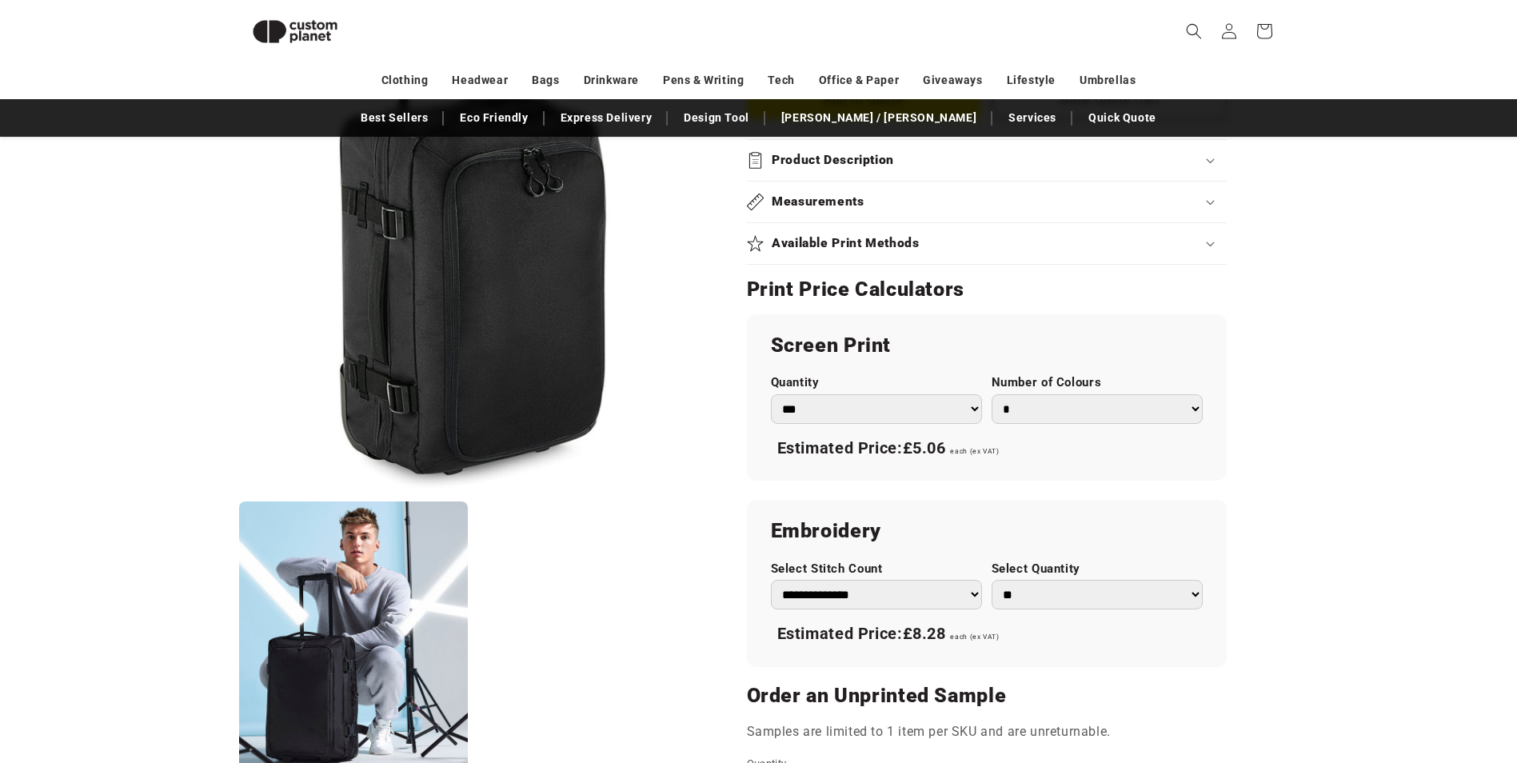
scroll to position [699, 0]
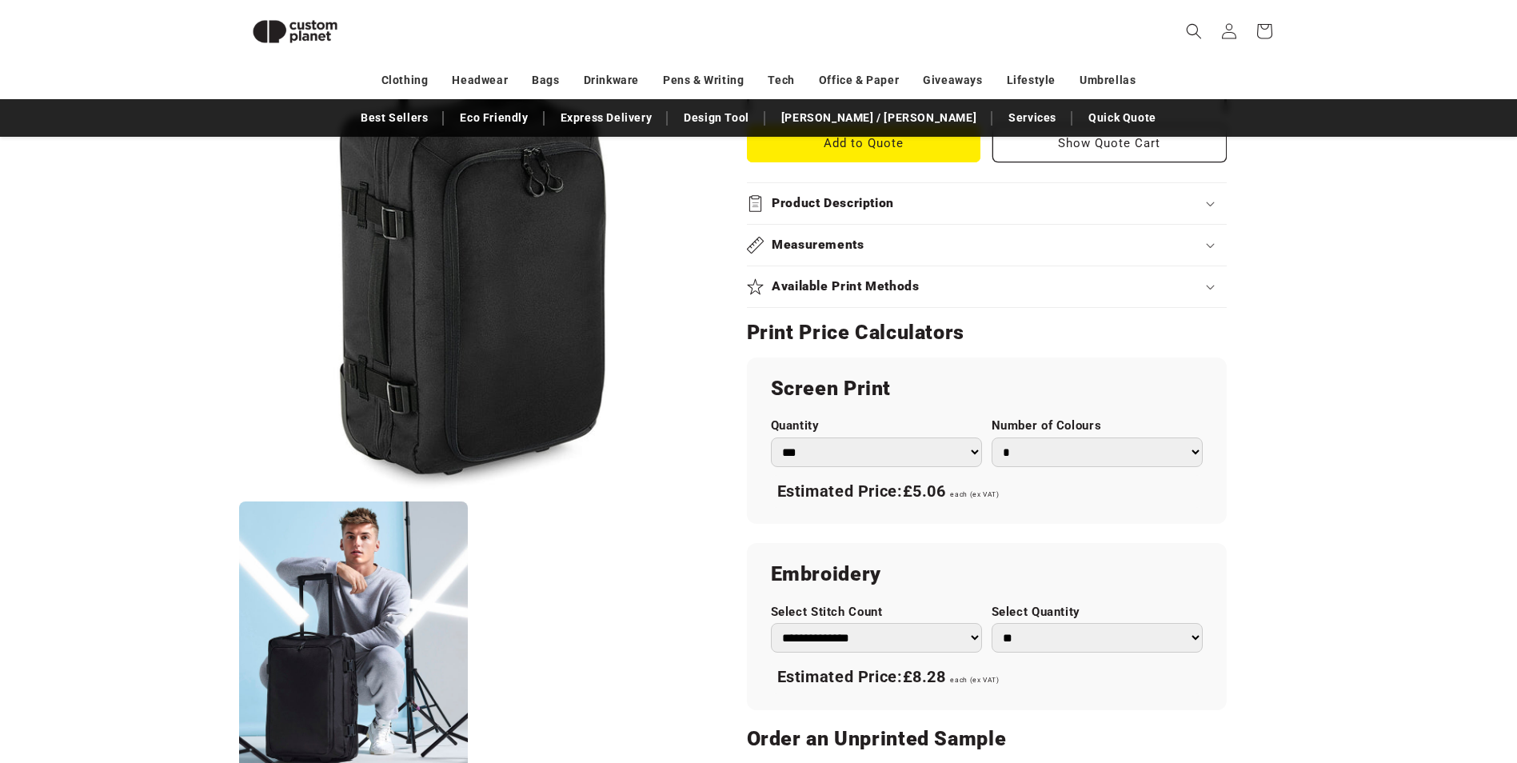
drag, startPoint x: 504, startPoint y: 437, endPoint x: 331, endPoint y: 437, distance: 172.7
click at [239, 492] on button "Open media 1 in modal" at bounding box center [239, 492] width 0 height 0
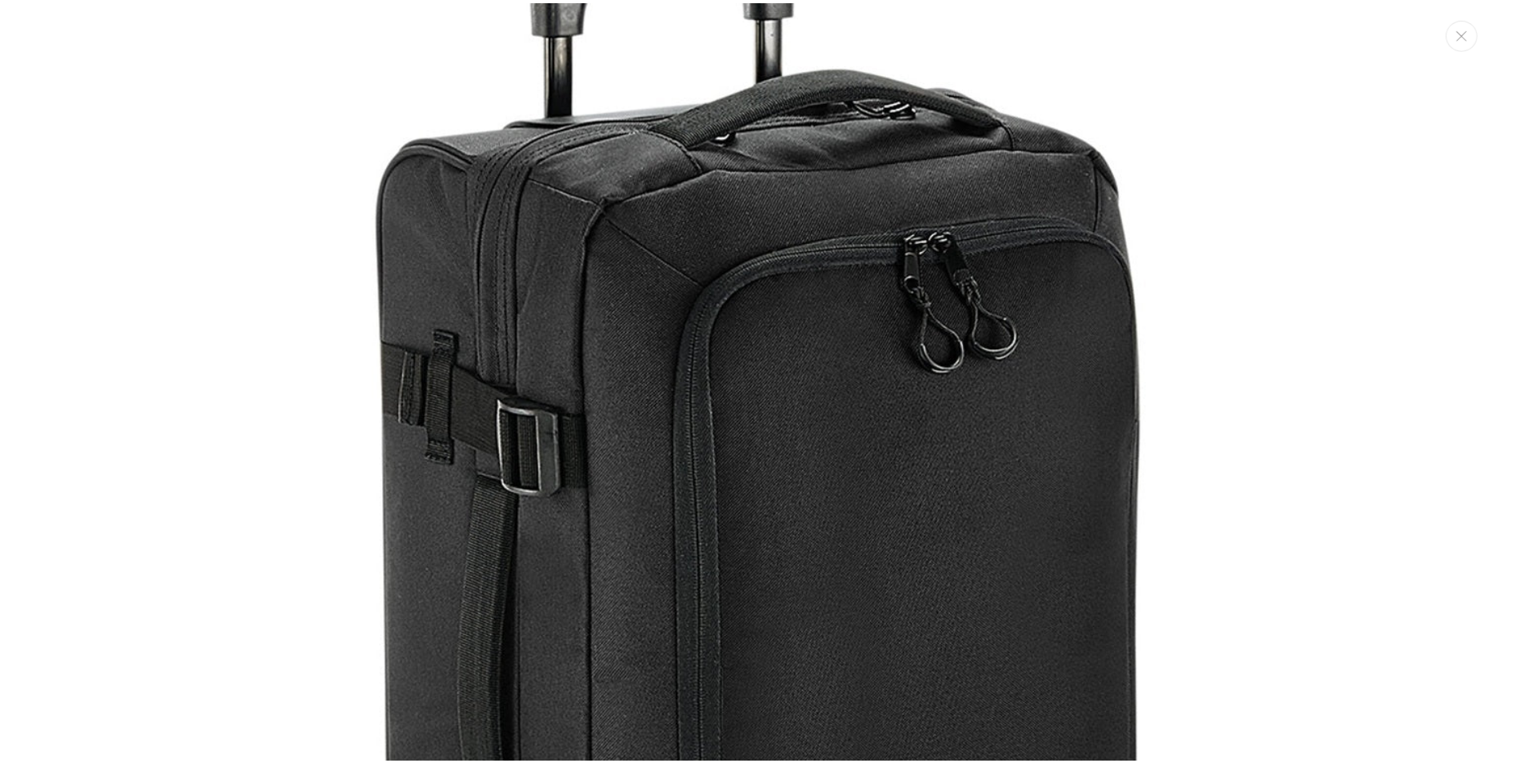
scroll to position [0, 0]
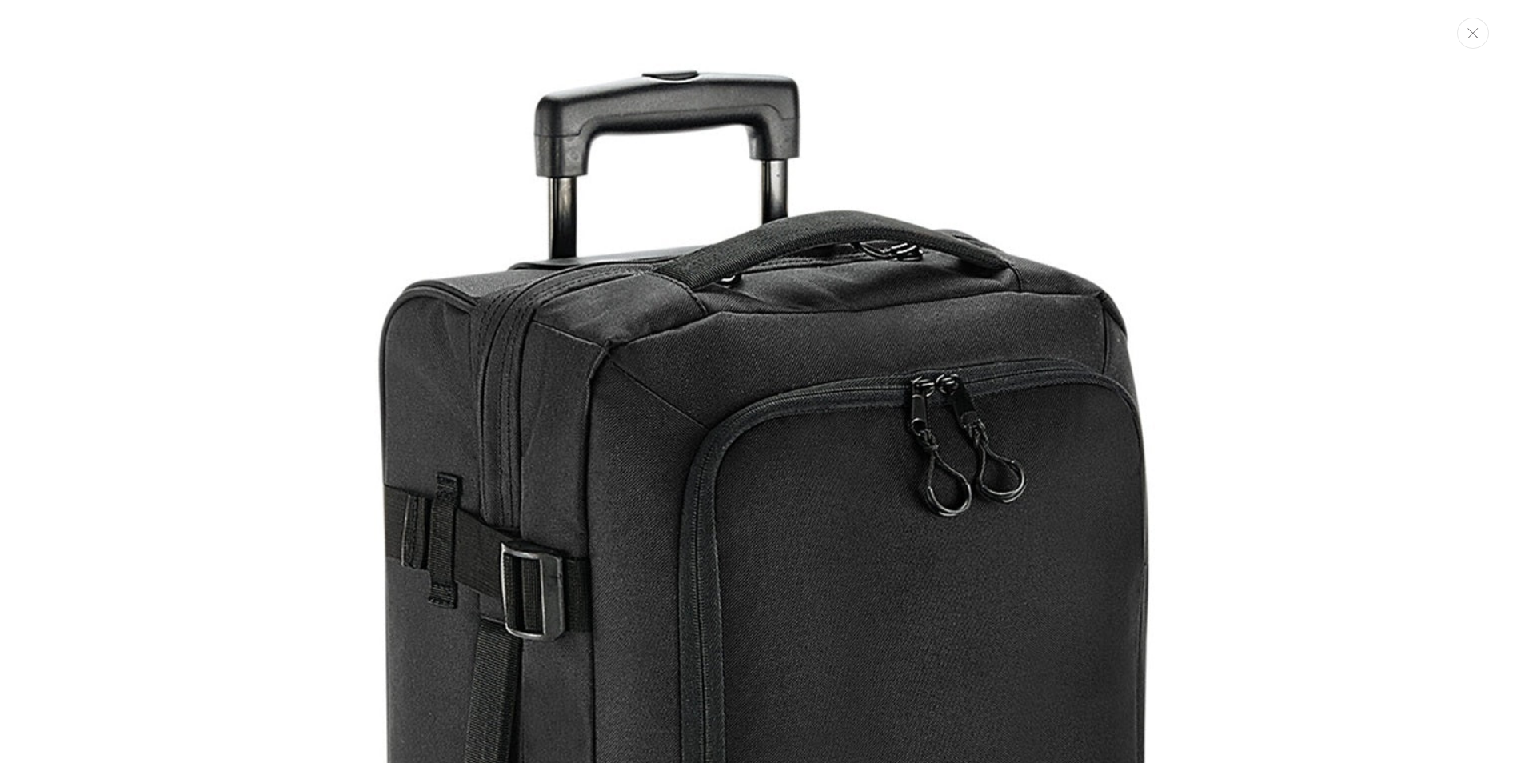
click at [1470, 24] on button "Close" at bounding box center [1473, 33] width 32 height 31
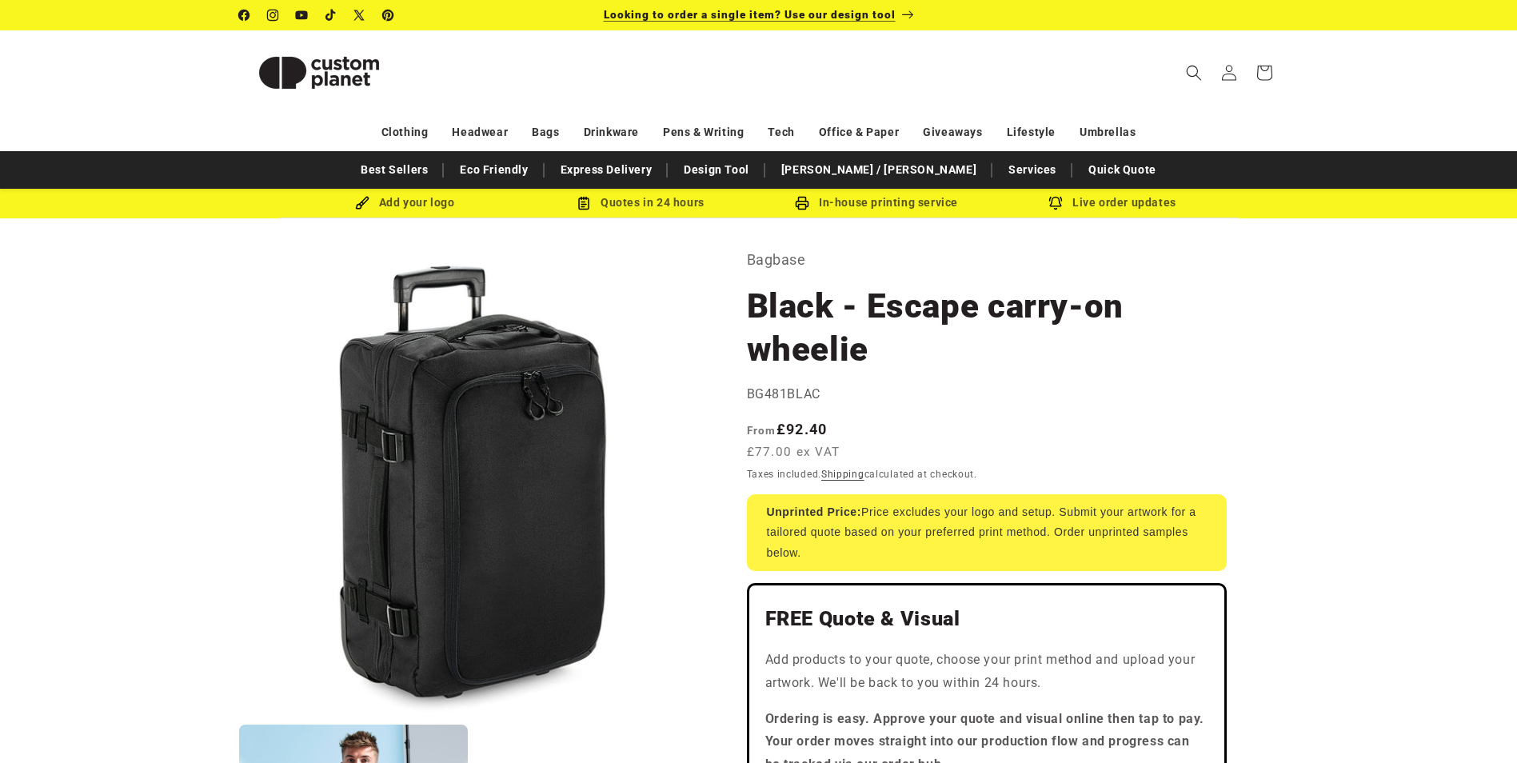
click at [845, 11] on span "Looking to order a single item? Use our design tool" at bounding box center [750, 14] width 292 height 13
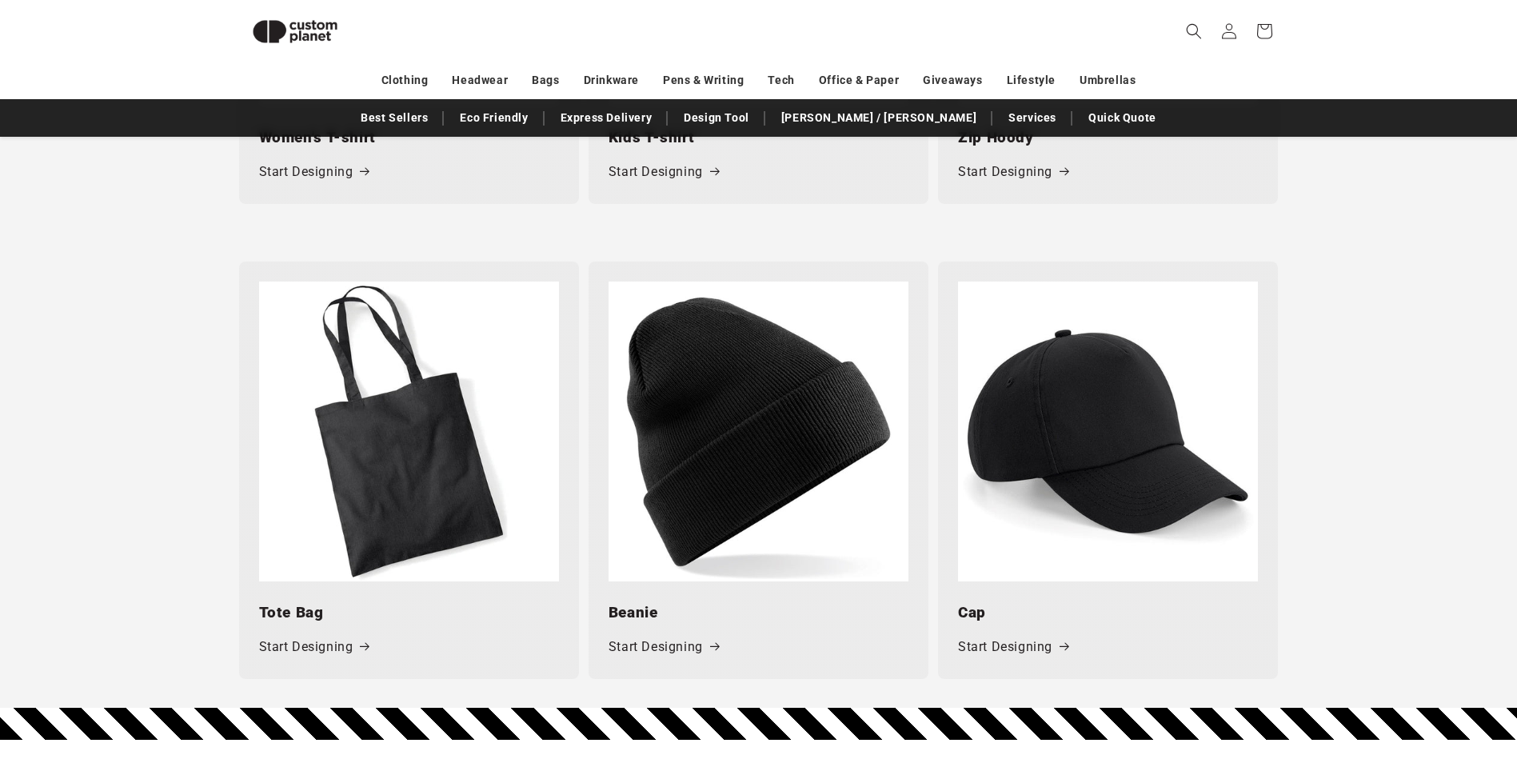
scroll to position [2298, 0]
